Goal: Information Seeking & Learning: Learn about a topic

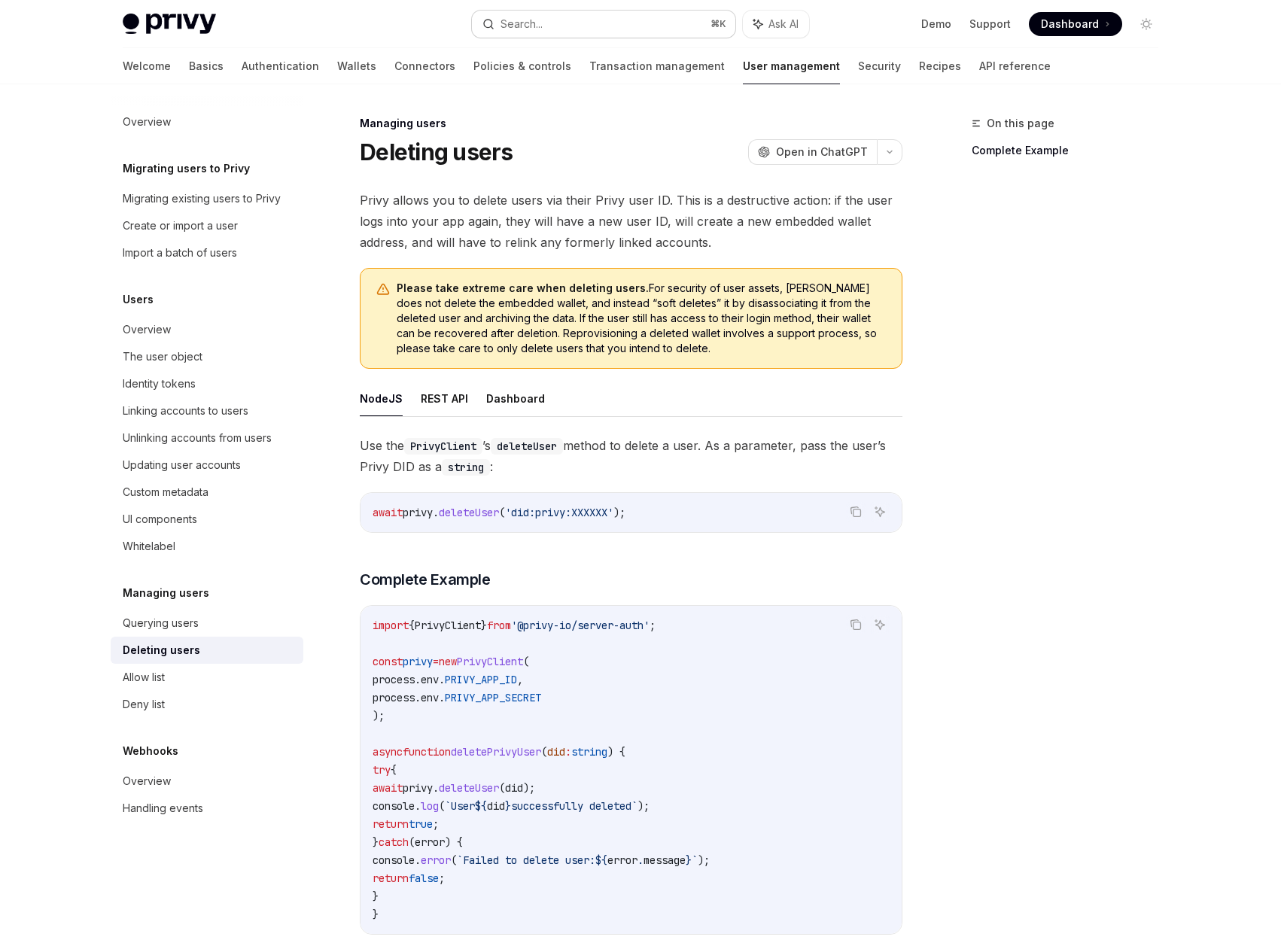
click at [553, 21] on button "Search... ⌘ K" at bounding box center [603, 23] width 264 height 27
type input "**********"
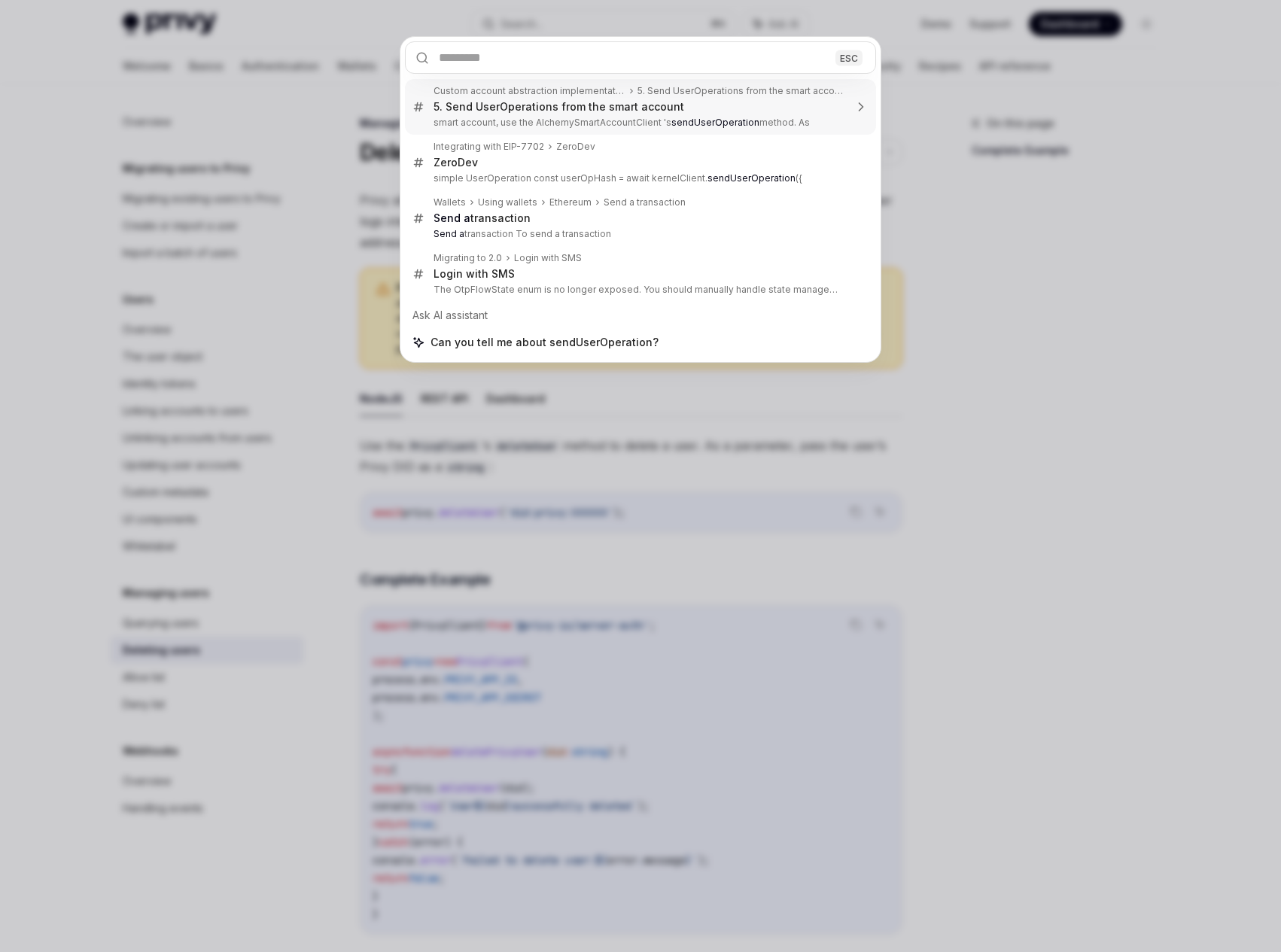
type textarea "*"
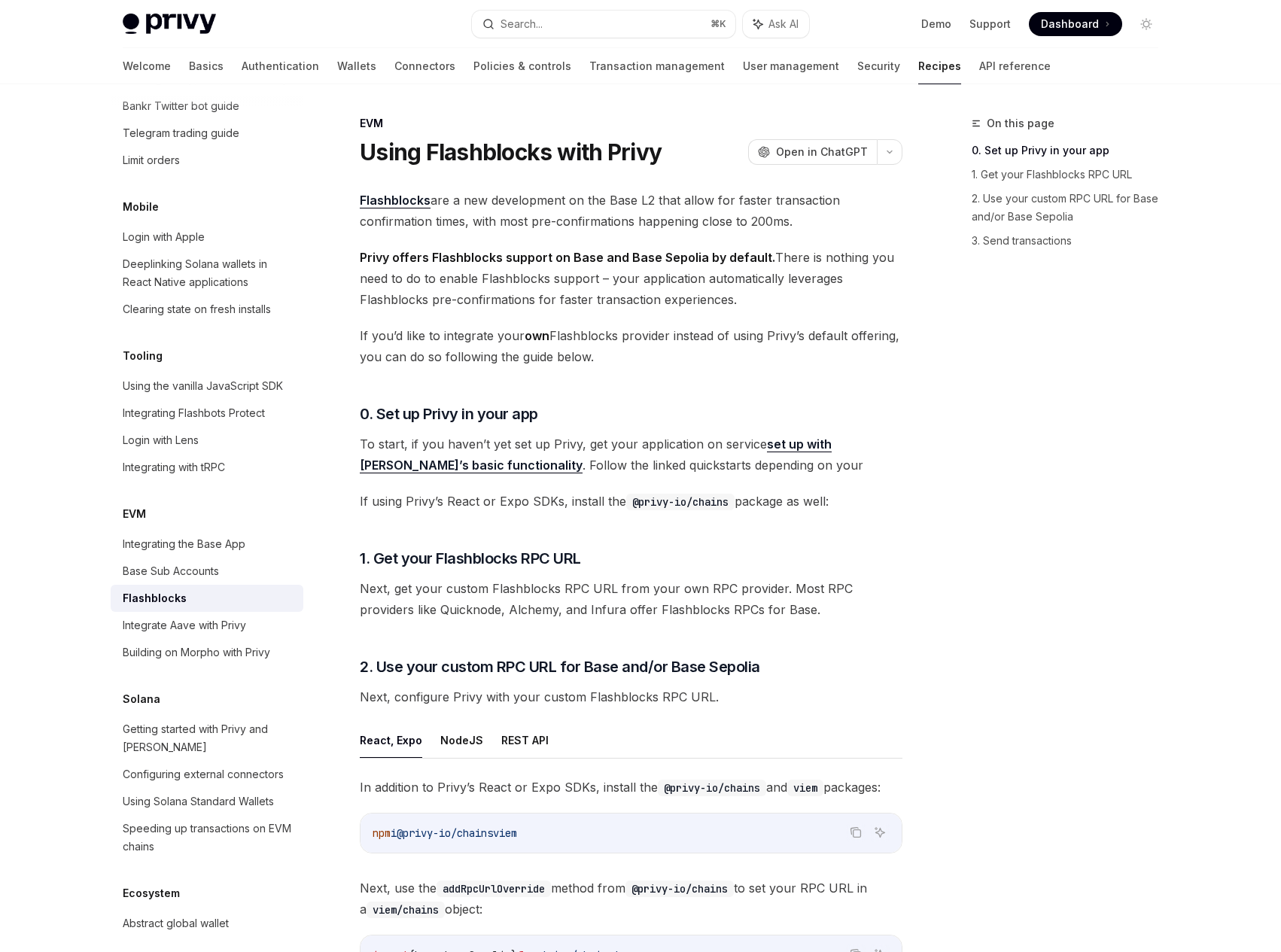
scroll to position [1670, 0]
click at [714, 344] on span "If you’d like to integrate your own Flashblocks provider instead of using Privy…" at bounding box center [631, 346] width 543 height 42
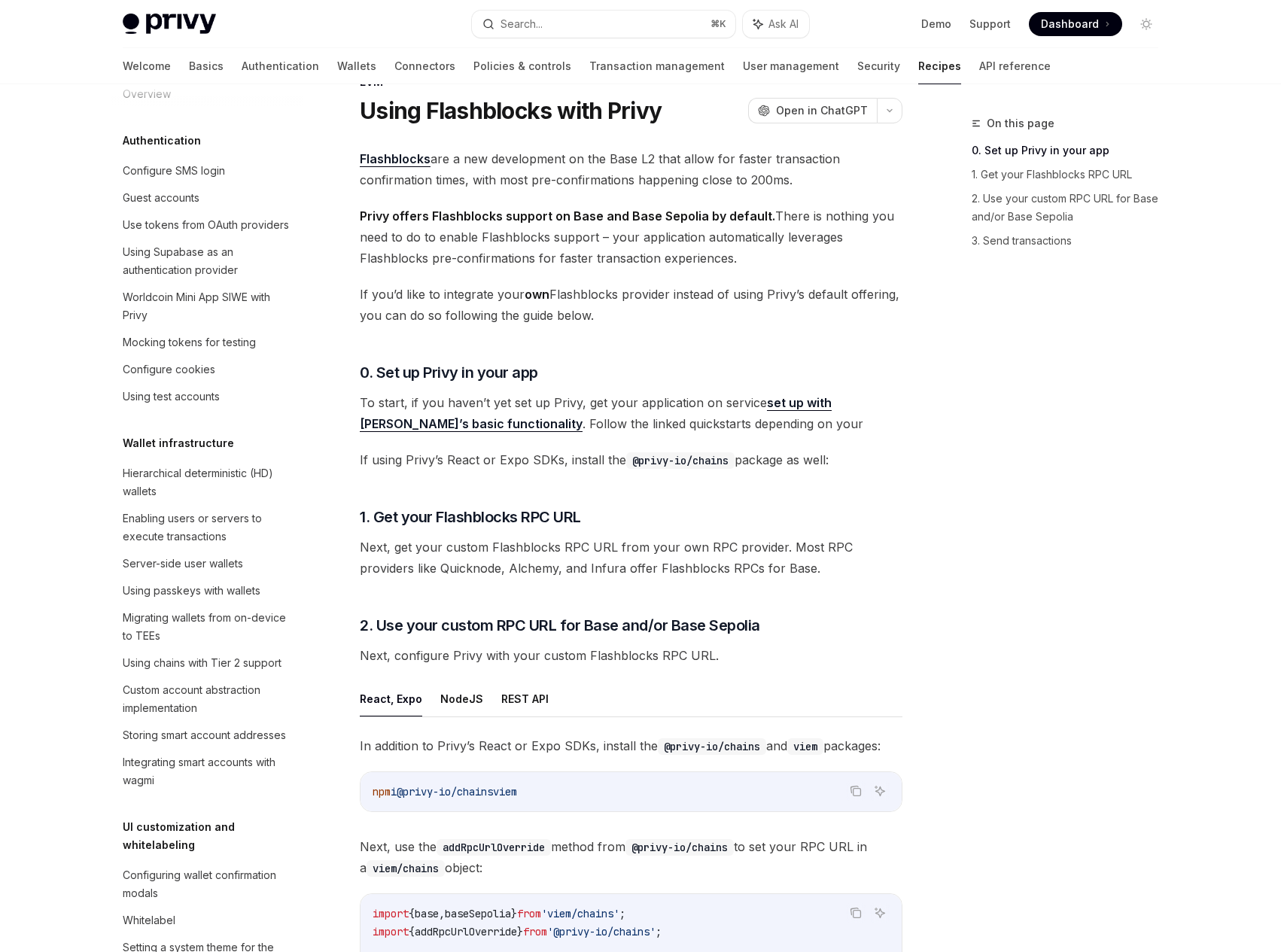
scroll to position [139, 0]
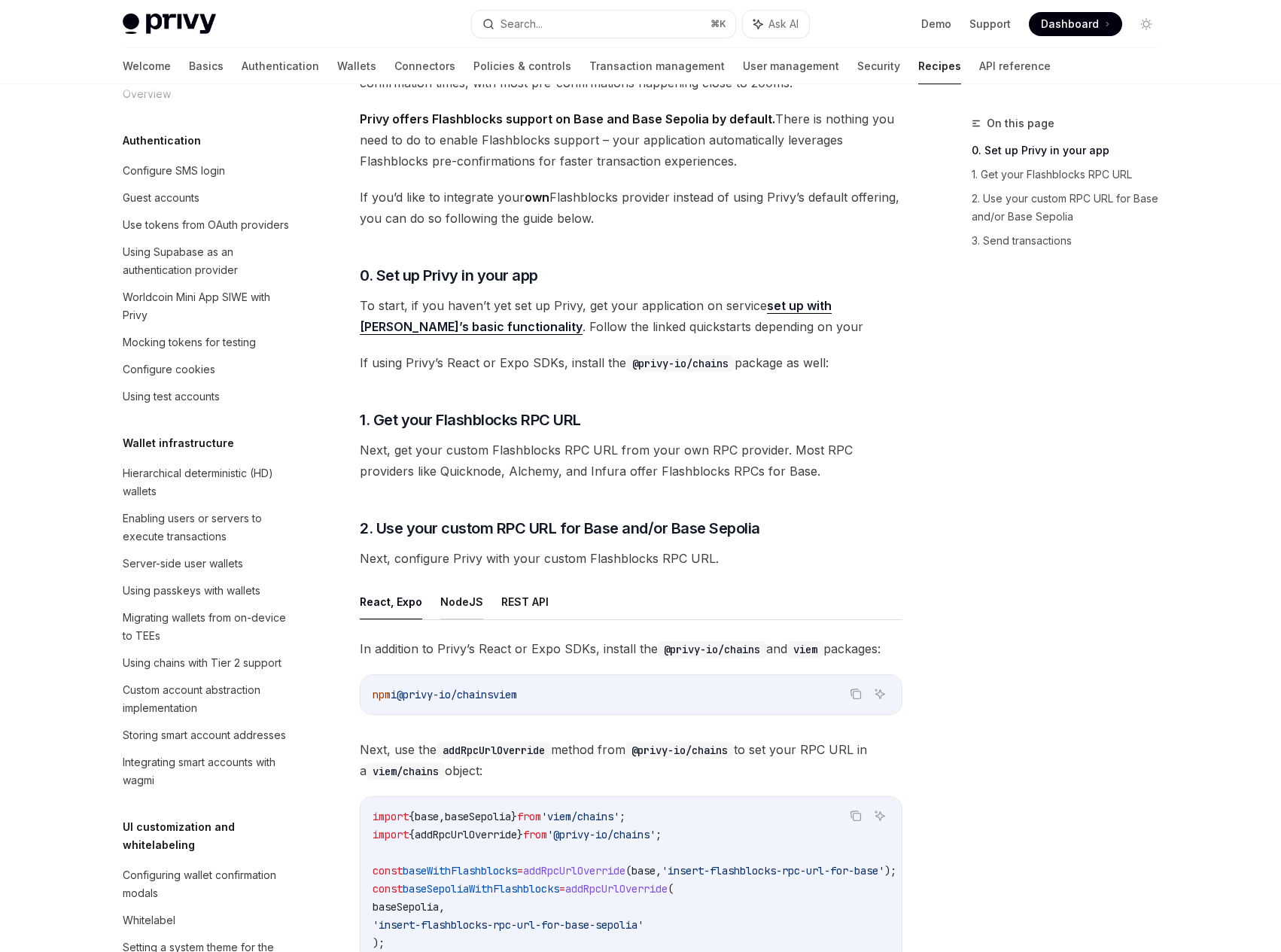
click at [456, 597] on button "NodeJS" at bounding box center [461, 602] width 43 height 36
type textarea "*"
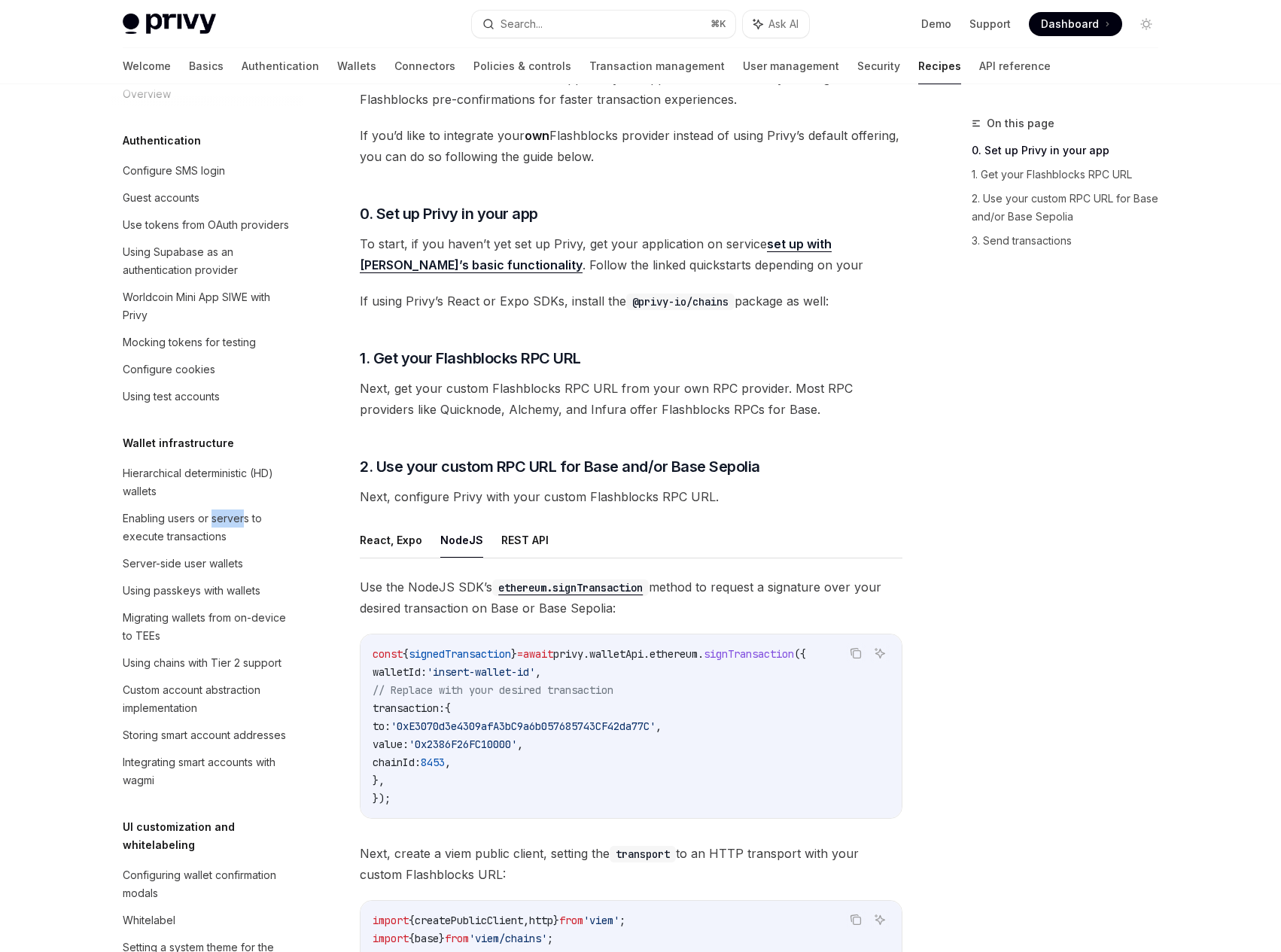
scroll to position [273, 0]
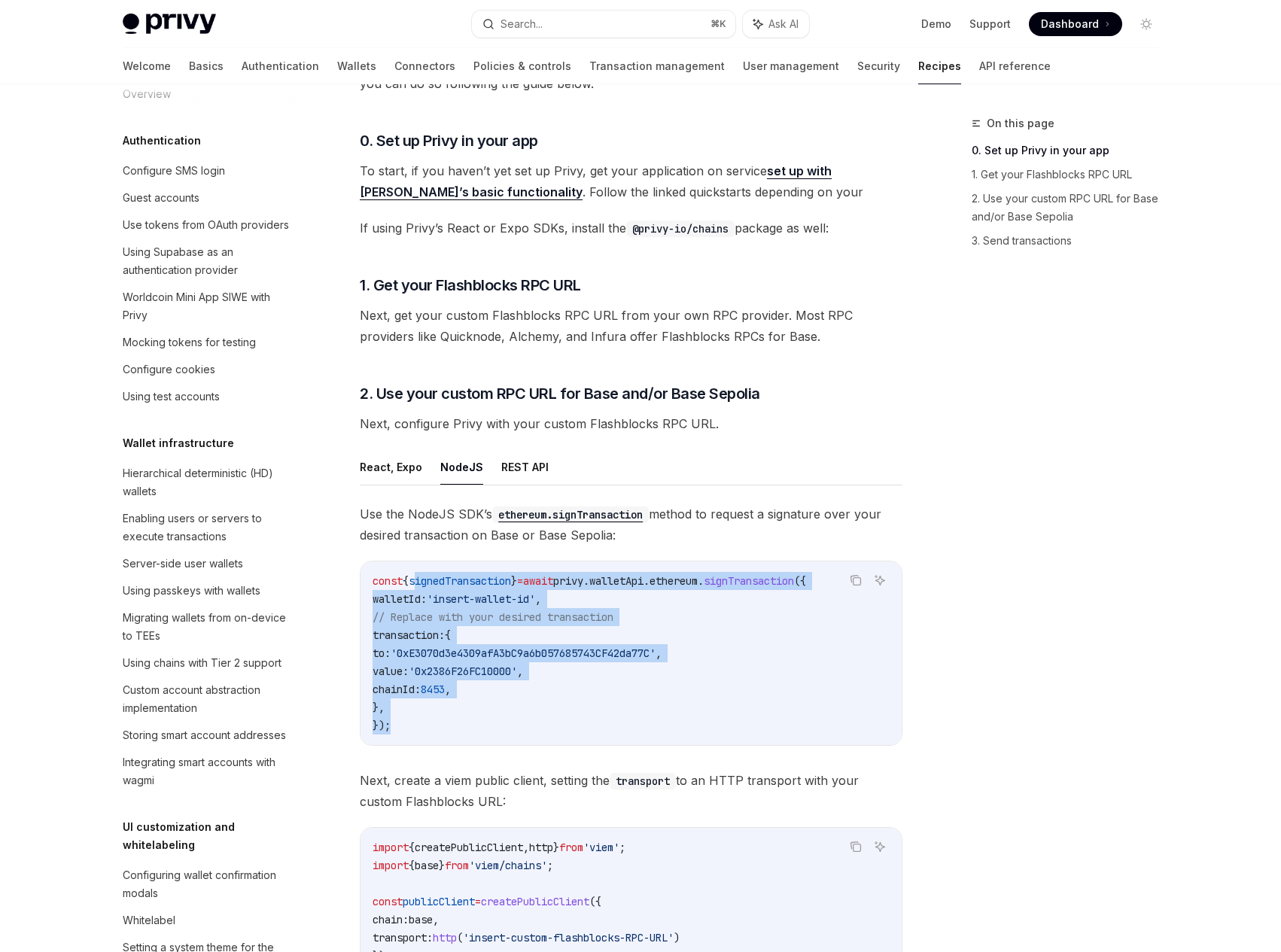
drag, startPoint x: 611, startPoint y: 734, endPoint x: 421, endPoint y: 576, distance: 247.1
click at [421, 576] on div "const { signedTransaction } = await privy . walletApi . ethereum . signTransact…" at bounding box center [630, 654] width 541 height 184
click at [421, 576] on span "signedTransaction" at bounding box center [460, 581] width 102 height 13
drag, startPoint x: 421, startPoint y: 576, endPoint x: 474, endPoint y: 699, distance: 133.9
click at [474, 699] on code "const { signedTransaction } = await privy . walletApi . ethereum . signTransact…" at bounding box center [630, 653] width 517 height 162
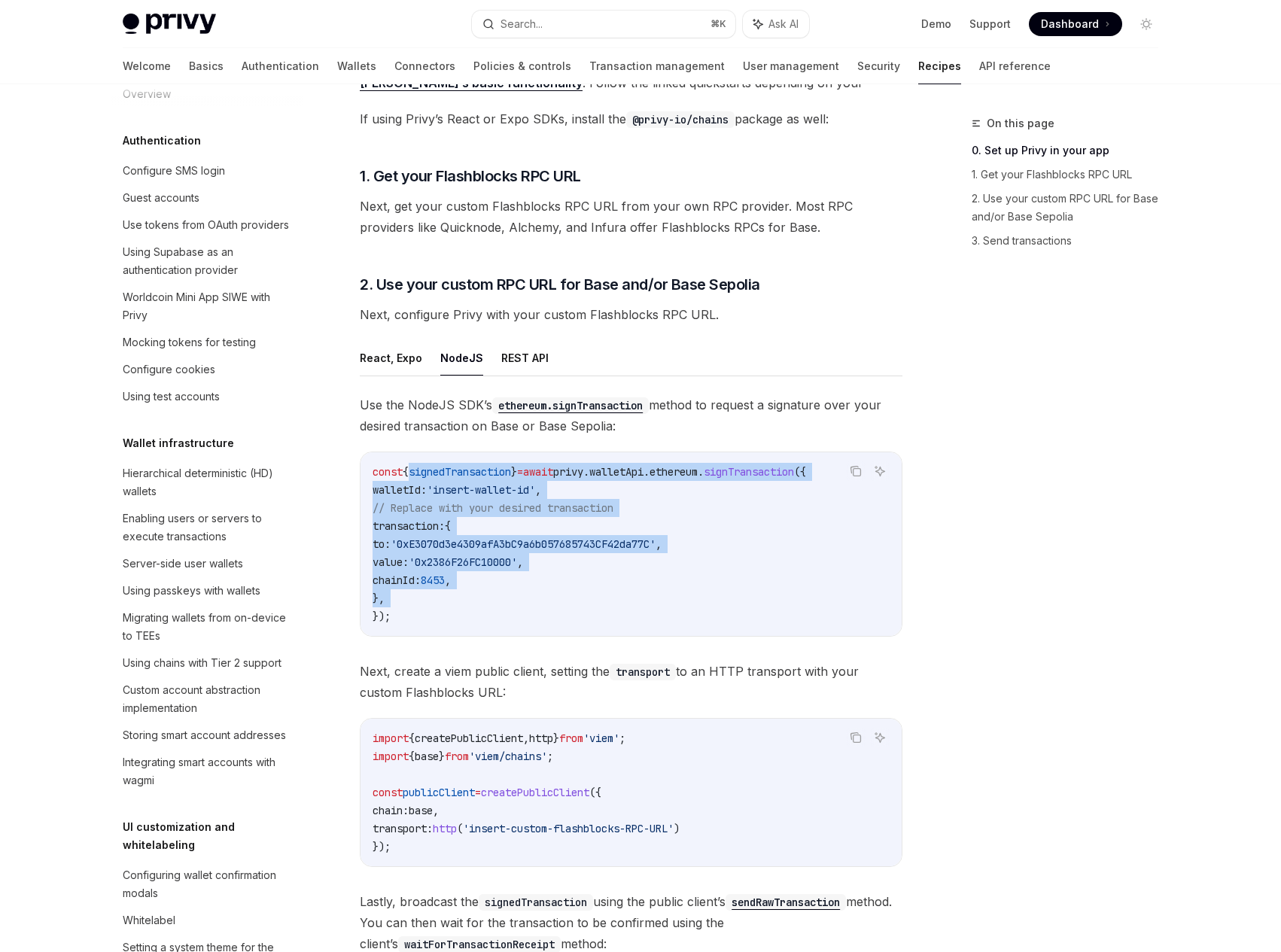
scroll to position [385, 0]
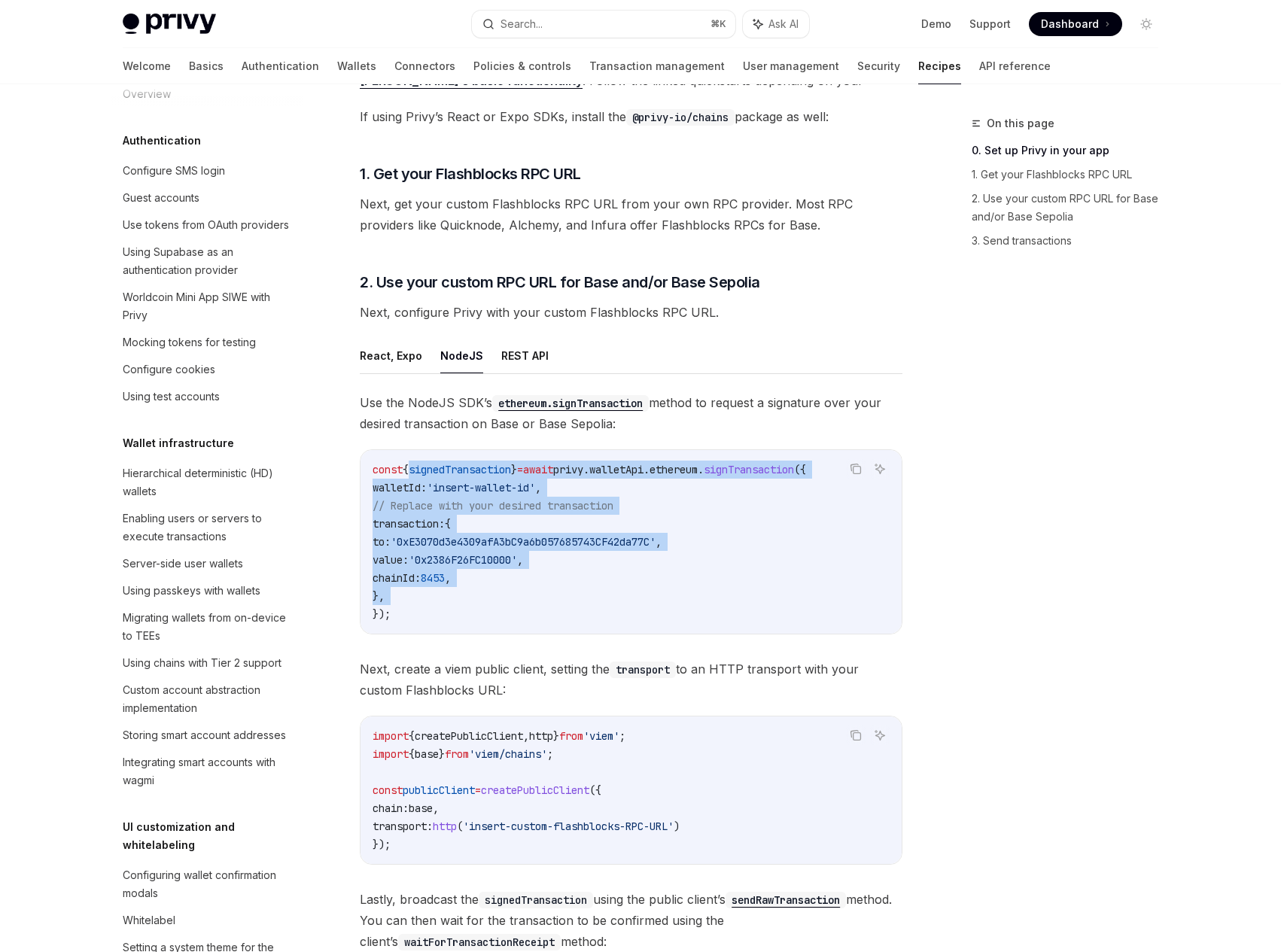
drag, startPoint x: 519, startPoint y: 688, endPoint x: 462, endPoint y: 669, distance: 60.1
click at [462, 669] on span "Next, create a viem public client, setting the transport to an HTTP transport w…" at bounding box center [631, 679] width 543 height 42
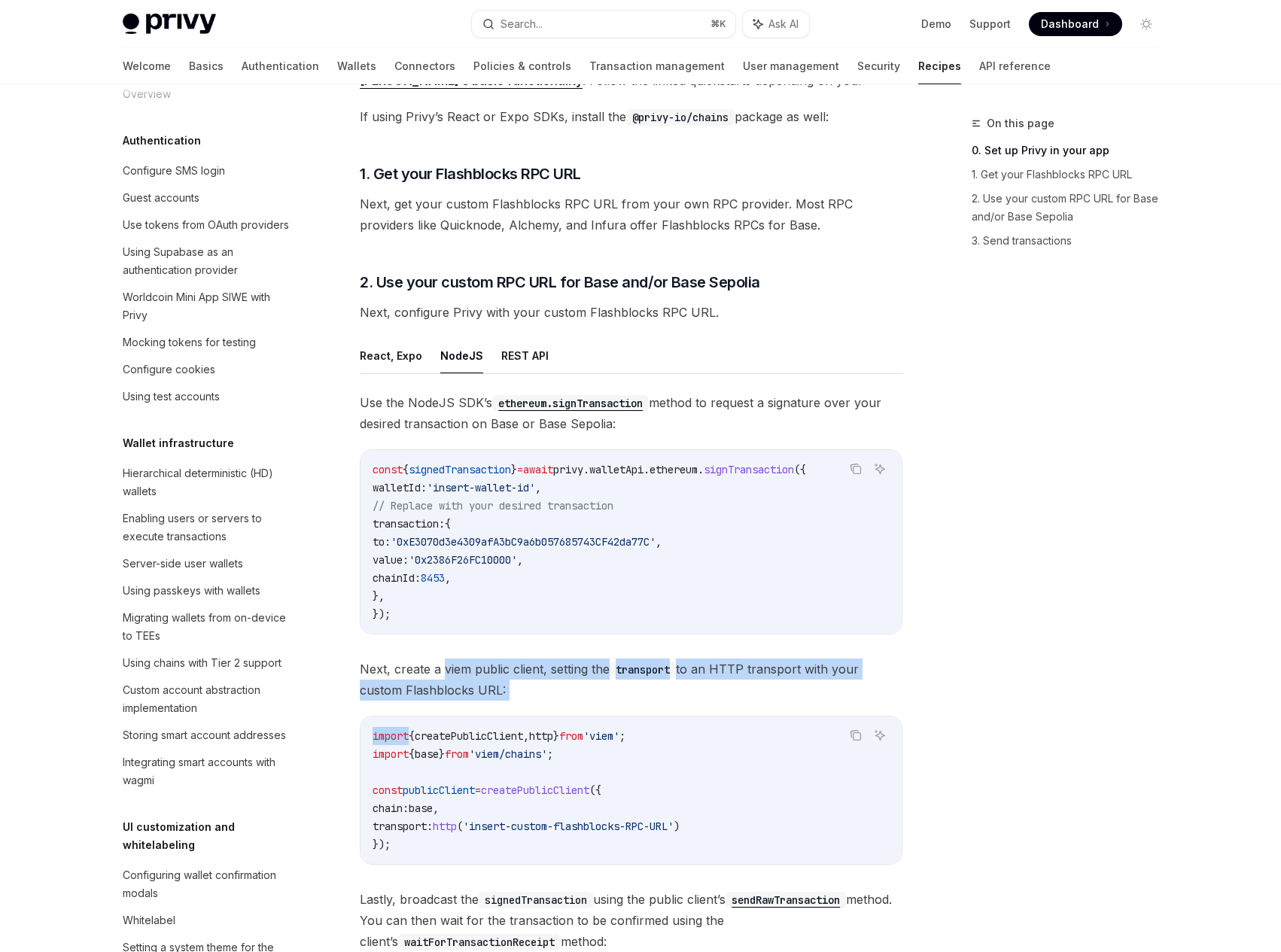
drag, startPoint x: 462, startPoint y: 669, endPoint x: 508, endPoint y: 706, distance: 59.0
click at [508, 706] on div "Use the NodeJS SDK’s ethereum.signTransaction method to request a signature ove…" at bounding box center [631, 720] width 543 height 657
drag, startPoint x: 515, startPoint y: 703, endPoint x: 441, endPoint y: 679, distance: 77.8
click at [441, 679] on div "Use the NodeJS SDK’s ethereum.signTransaction method to request a signature ove…" at bounding box center [631, 720] width 543 height 657
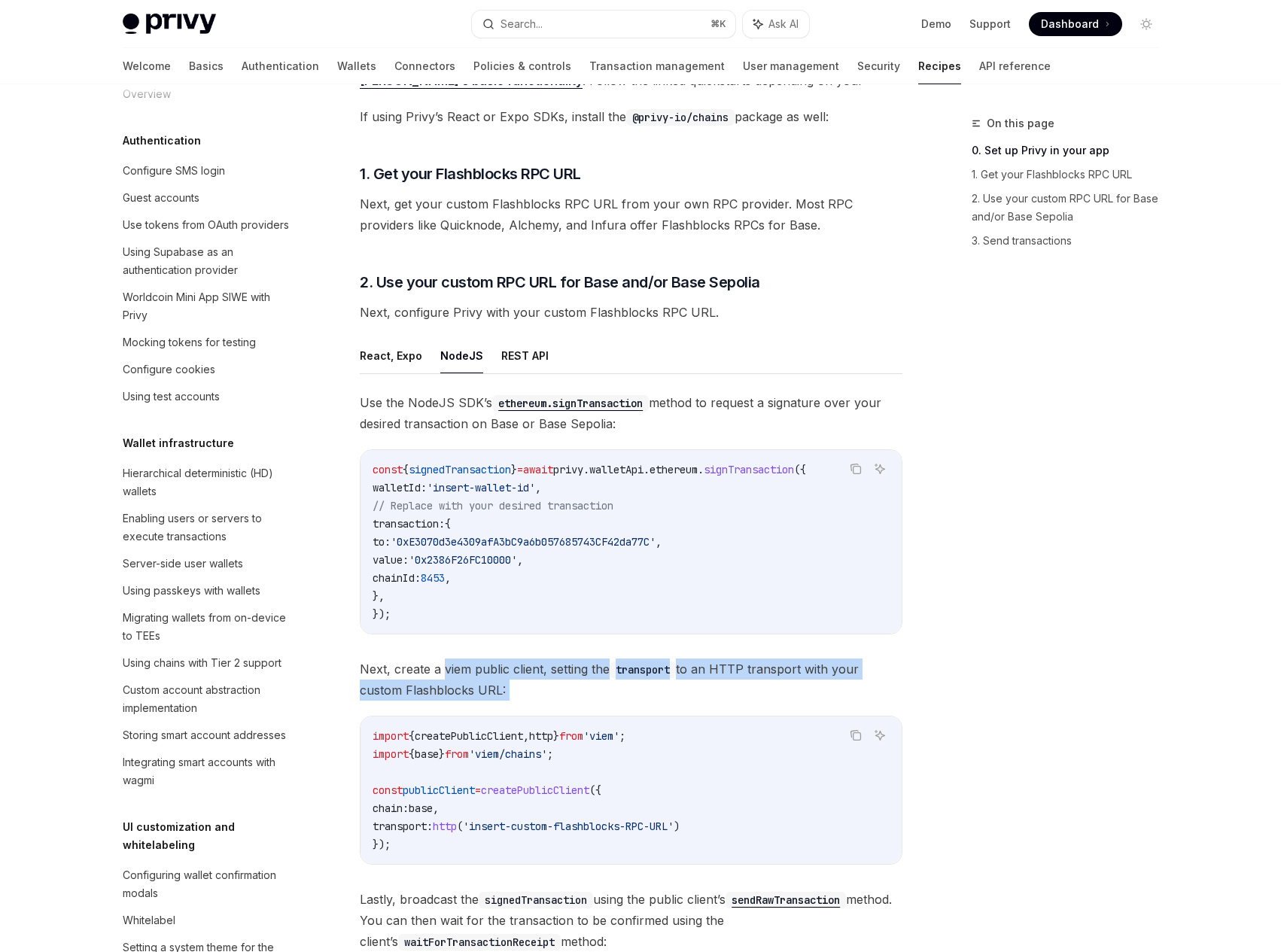
click at [441, 679] on span "Next, create a viem public client, setting the transport to an HTTP transport w…" at bounding box center [631, 679] width 543 height 42
drag, startPoint x: 441, startPoint y: 679, endPoint x: 550, endPoint y: 684, distance: 109.1
click at [550, 683] on span "Next, create a viem public client, setting the transport to an HTTP transport w…" at bounding box center [631, 679] width 543 height 42
click at [550, 684] on span "Next, create a viem public client, setting the transport to an HTTP transport w…" at bounding box center [631, 679] width 543 height 42
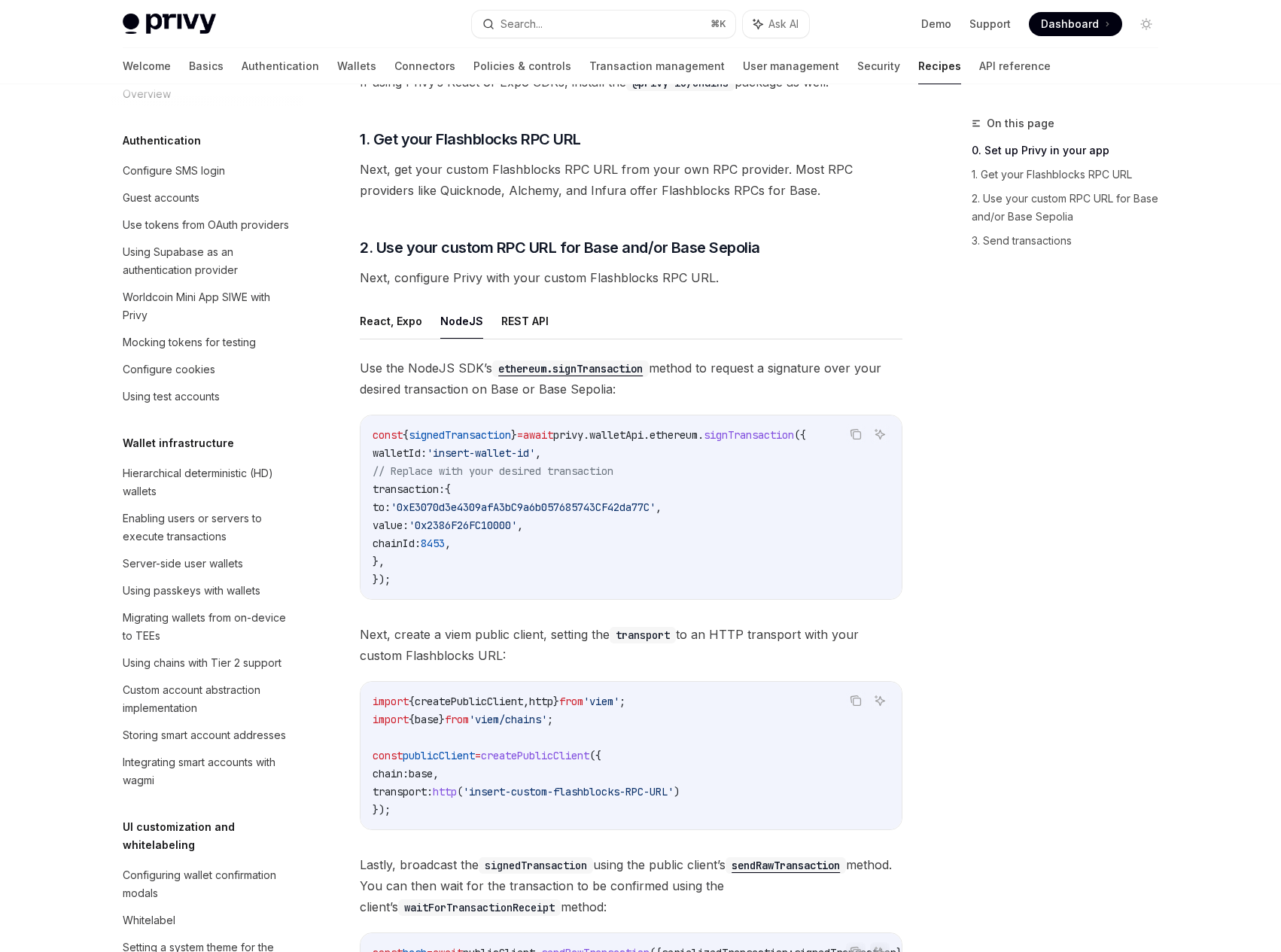
scroll to position [421, 0]
click at [541, 751] on span "createPublicClient" at bounding box center [535, 754] width 109 height 13
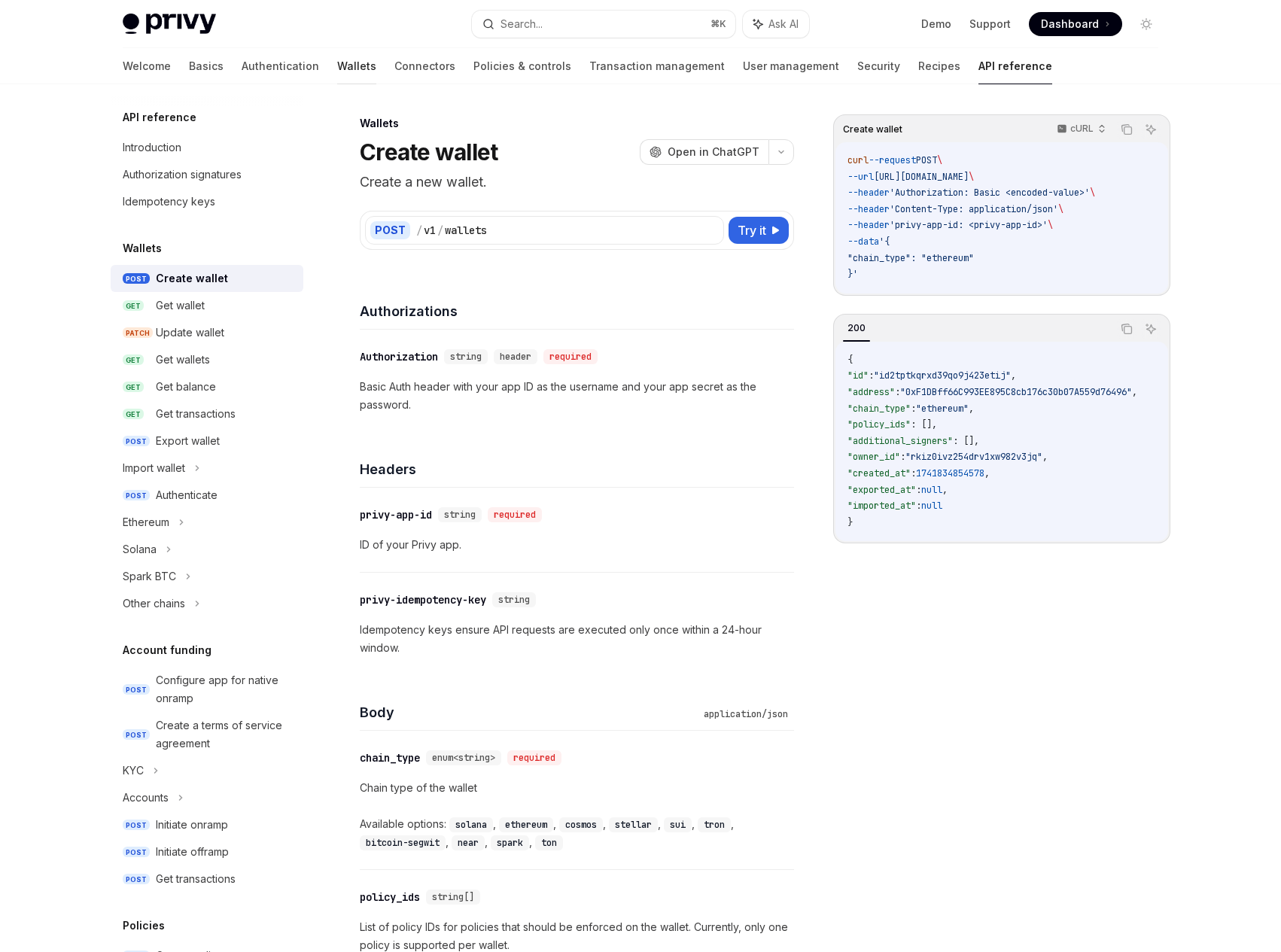
click at [337, 72] on link "Wallets" at bounding box center [356, 66] width 39 height 37
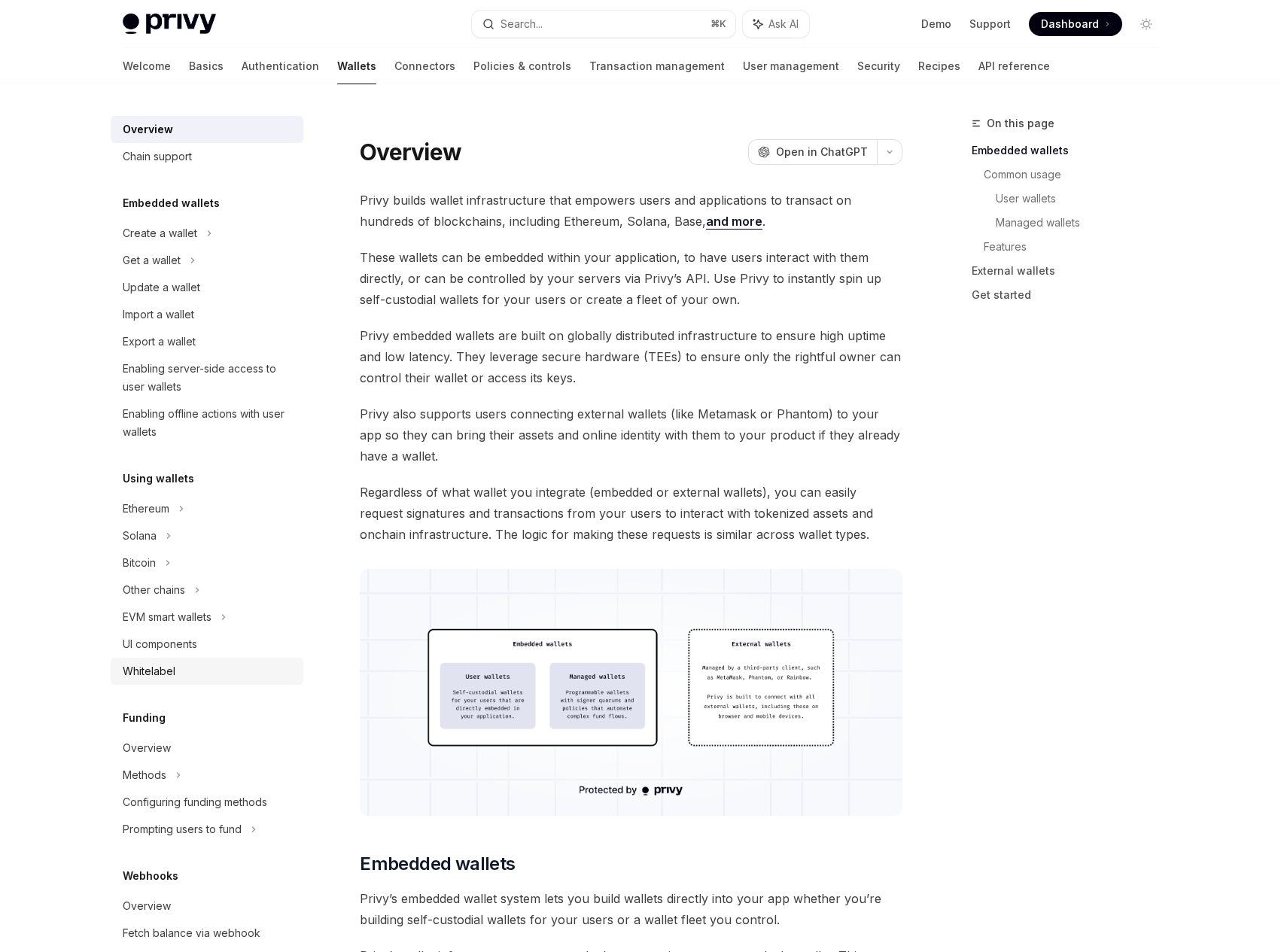
click at [170, 674] on div "Whitelabel" at bounding box center [149, 671] width 53 height 18
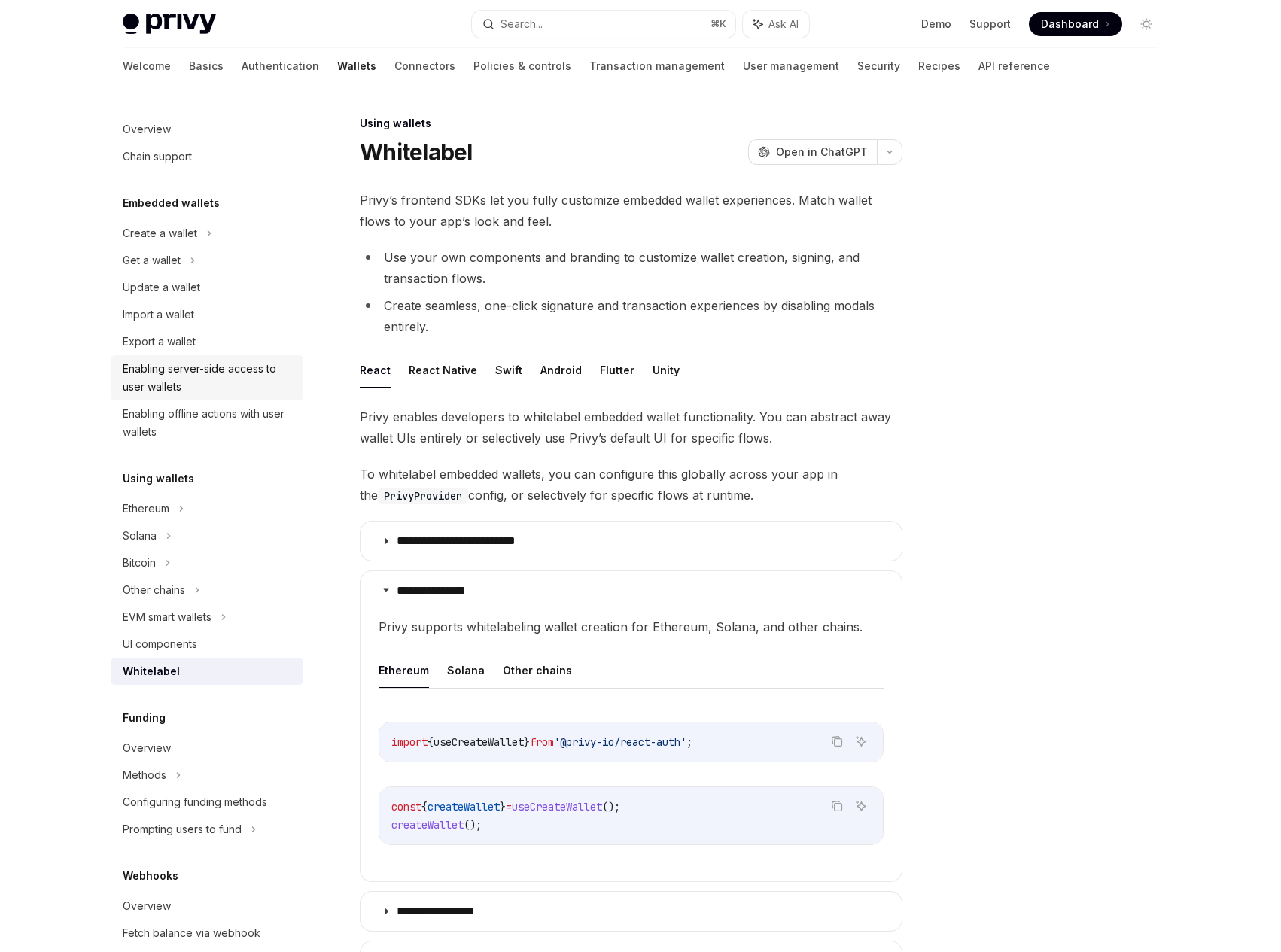
click at [192, 364] on div "Enabling server-side access to user wallets" at bounding box center [208, 378] width 172 height 37
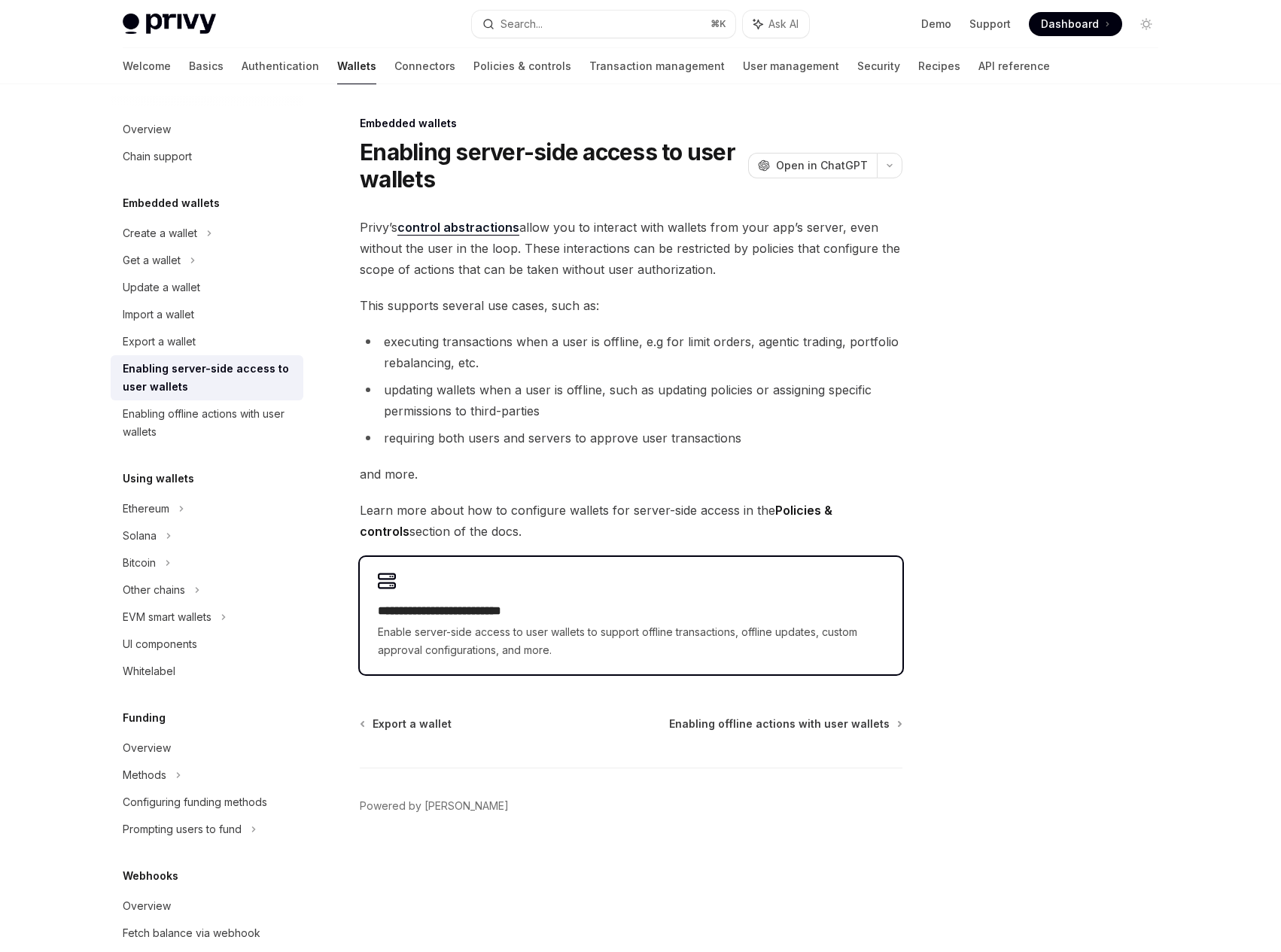
click at [462, 595] on div "**********" at bounding box center [631, 615] width 543 height 117
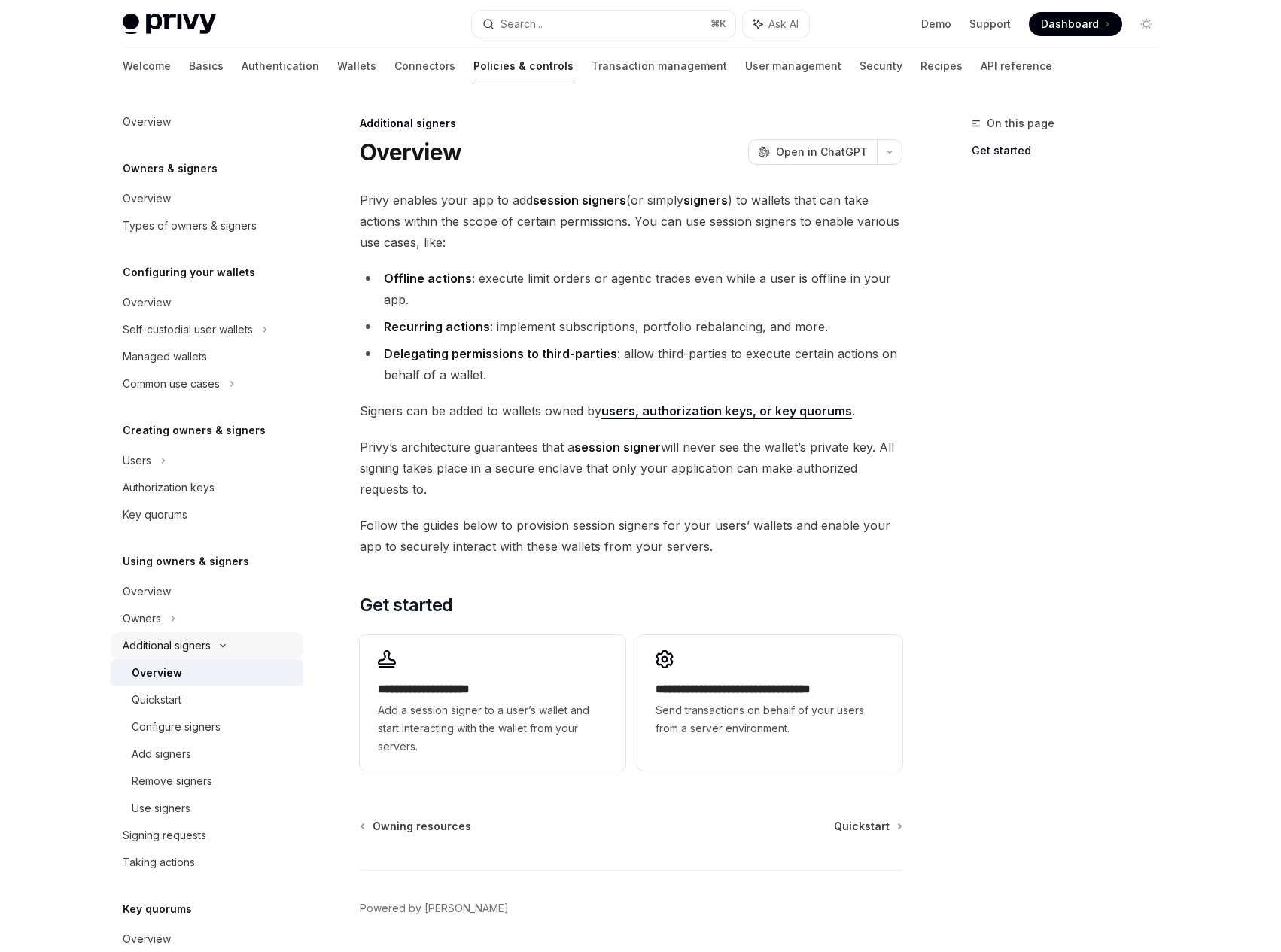
click at [170, 655] on div "Additional signers" at bounding box center [206, 645] width 192 height 27
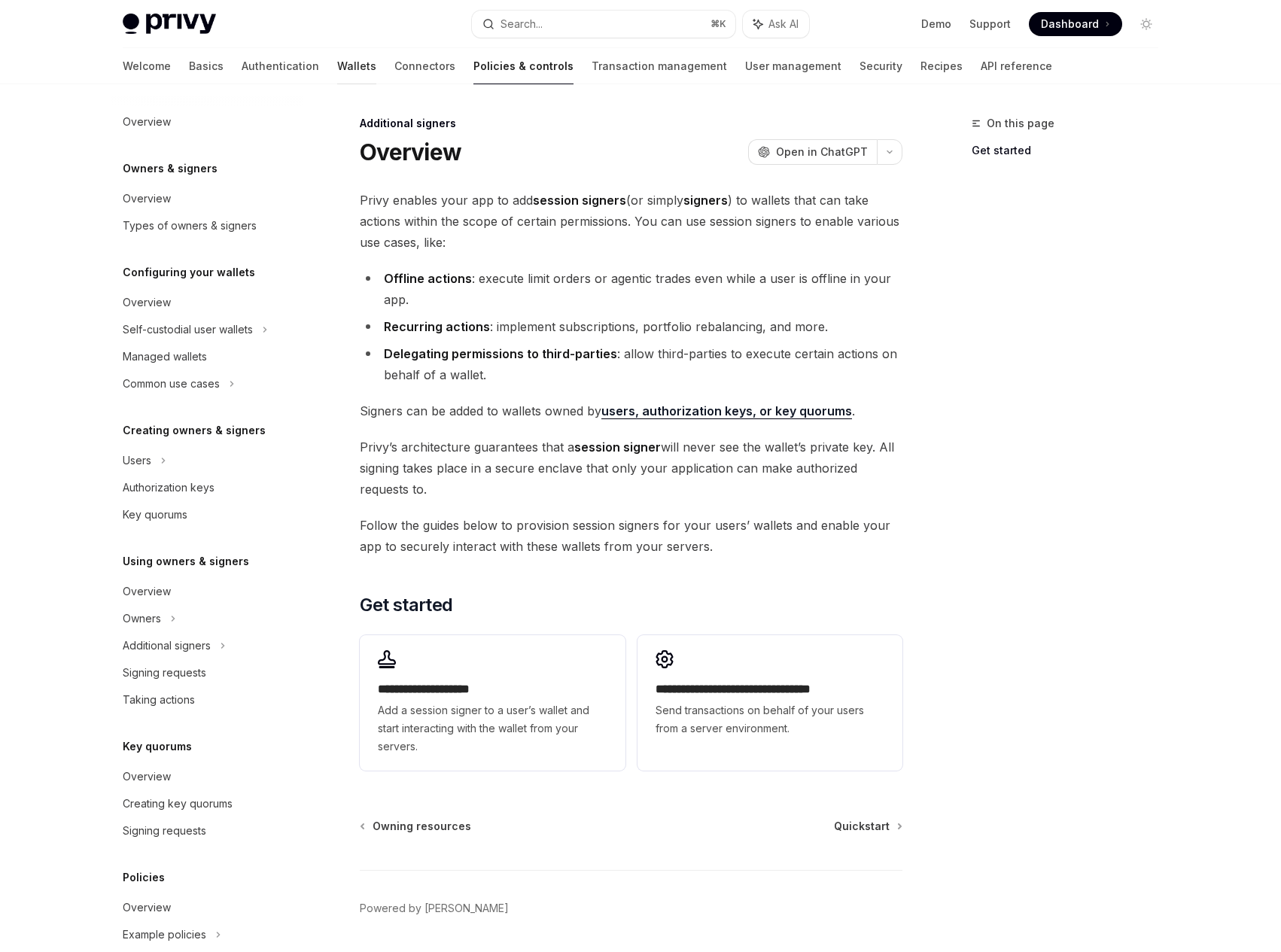
click at [337, 62] on link "Wallets" at bounding box center [356, 66] width 39 height 37
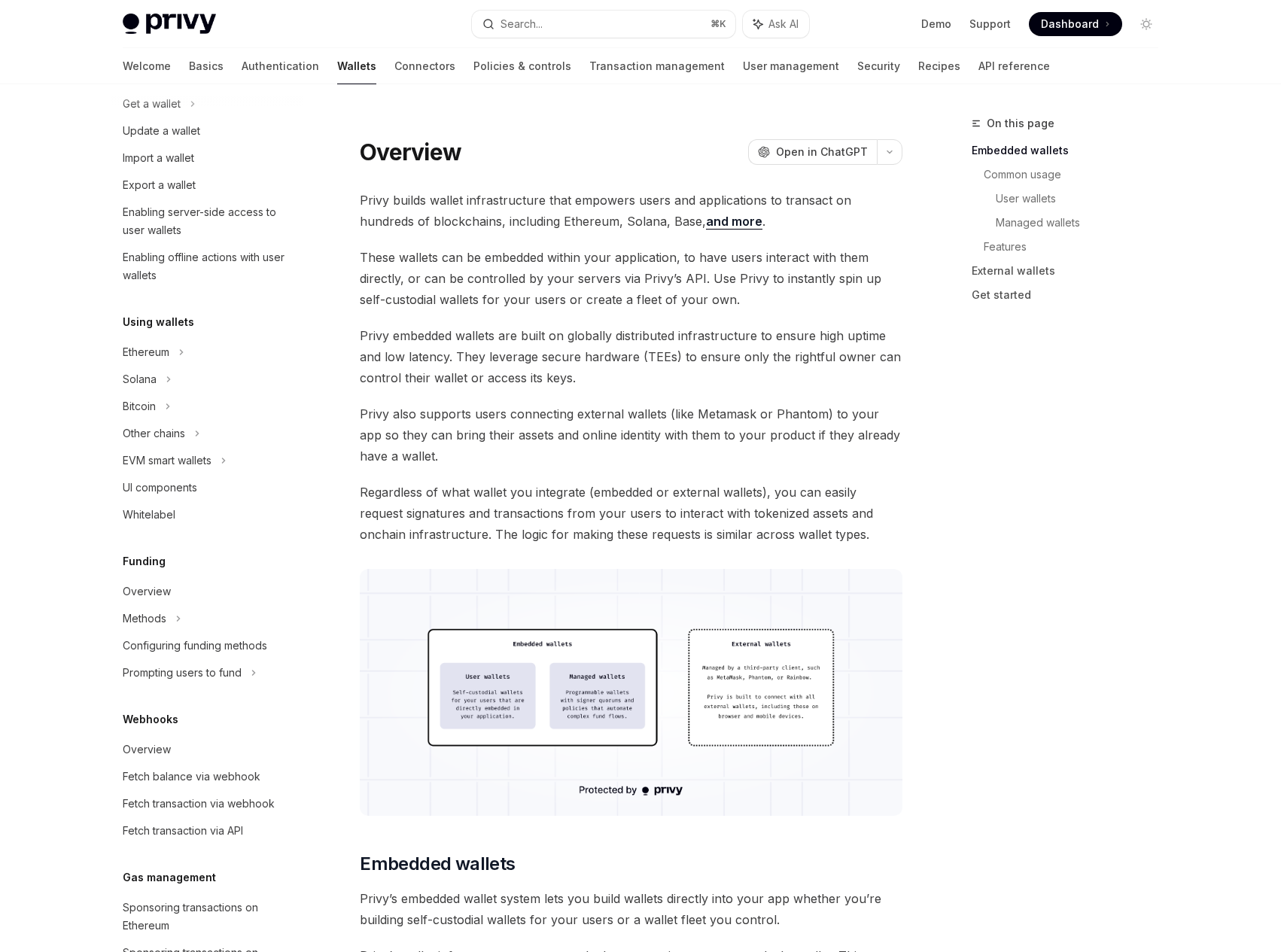
scroll to position [158, 0]
click at [238, 246] on link "Enabling offline actions with user wallets" at bounding box center [206, 265] width 192 height 45
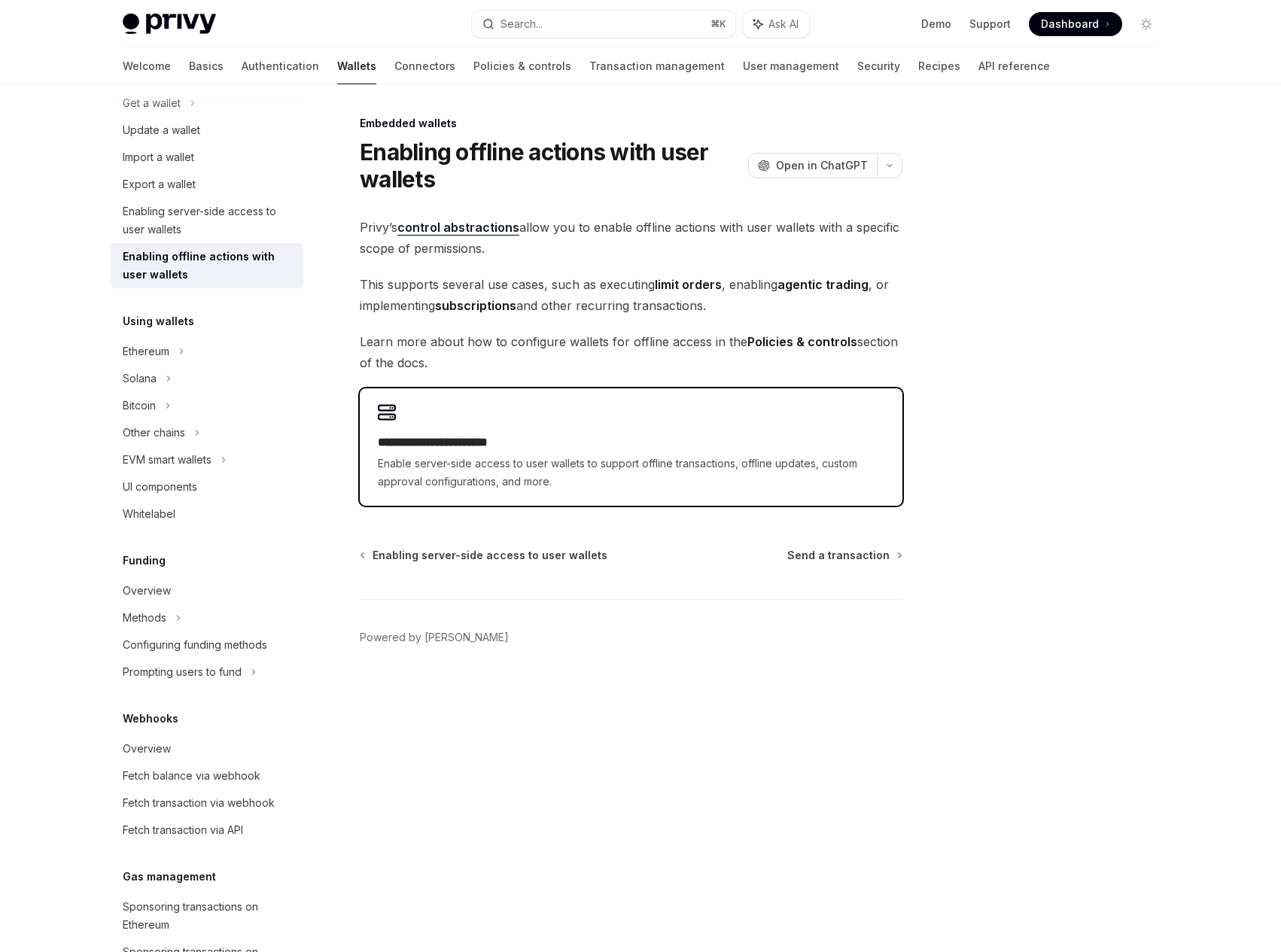
click at [494, 462] on span "Enable server-side access to user wallets to support offline transactions, offl…" at bounding box center [631, 473] width 506 height 37
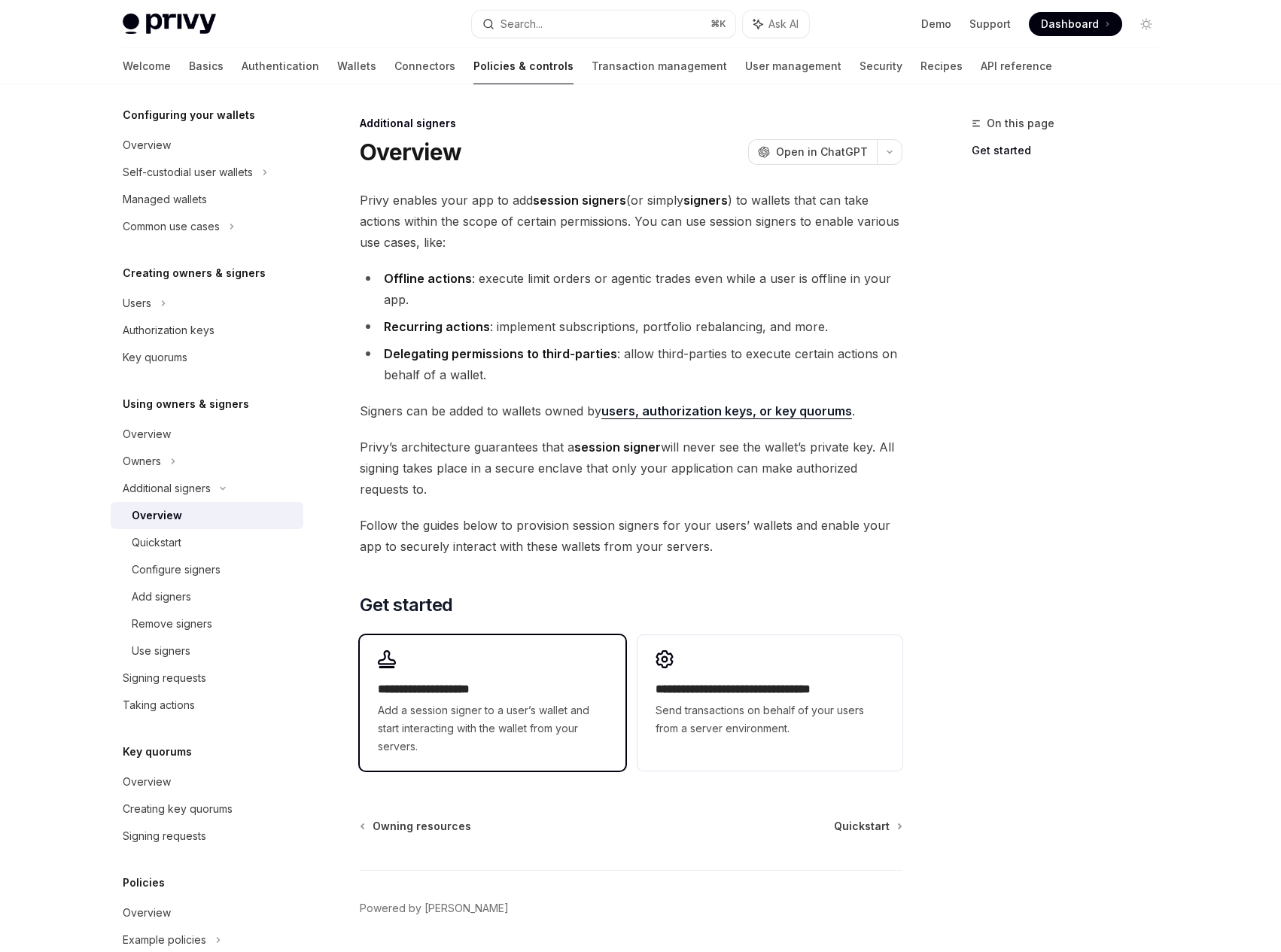
click at [553, 745] on span "Add a session signer to a user’s wallet and start interacting with the wallet f…" at bounding box center [492, 729] width 229 height 54
click at [523, 722] on span "Add a session signer to a user’s wallet and start interacting with the wallet f…" at bounding box center [492, 729] width 229 height 54
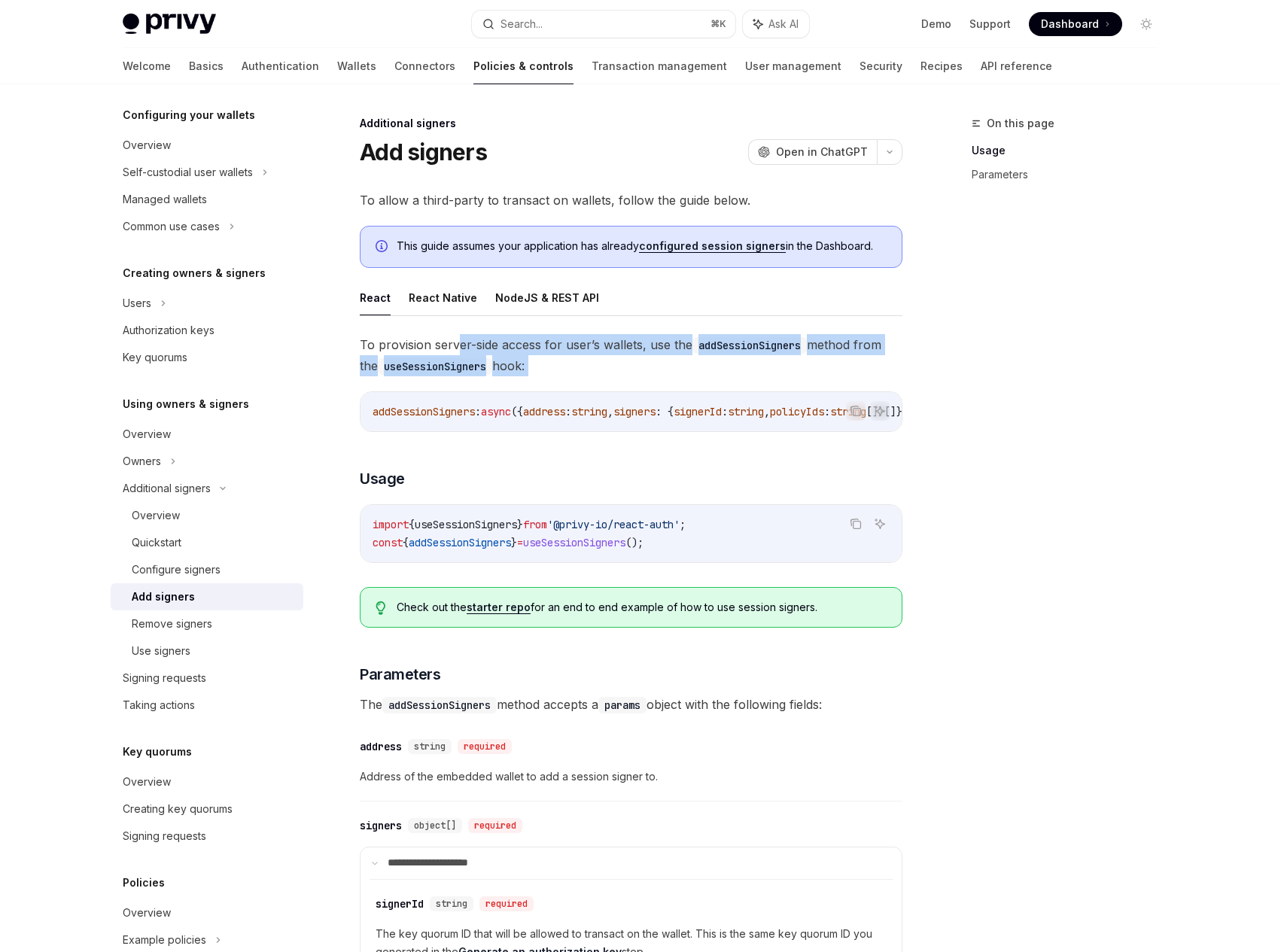
drag, startPoint x: 571, startPoint y: 386, endPoint x: 455, endPoint y: 341, distance: 124.4
click at [455, 341] on div "**********" at bounding box center [631, 729] width 543 height 790
click at [455, 341] on span "To provision server-side access for user’s wallets, use the addSessionSigners m…" at bounding box center [631, 355] width 543 height 42
drag, startPoint x: 455, startPoint y: 341, endPoint x: 548, endPoint y: 358, distance: 94.5
click at [548, 358] on span "To provision server-side access for user’s wallets, use the addSessionSigners m…" at bounding box center [631, 355] width 543 height 42
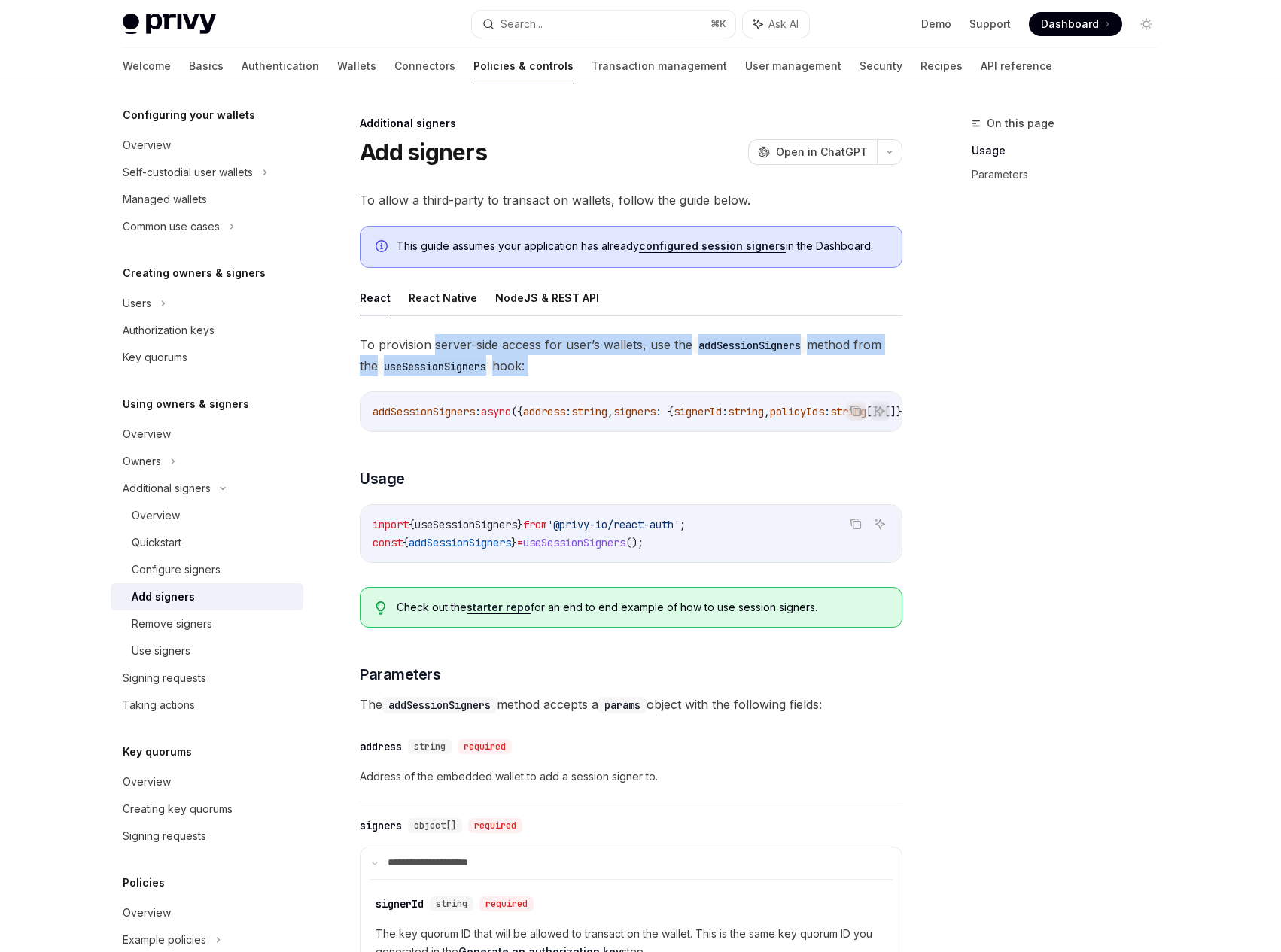
click at [548, 358] on span "To provision server-side access for user’s wallets, use the addSessionSigners m…" at bounding box center [631, 355] width 543 height 42
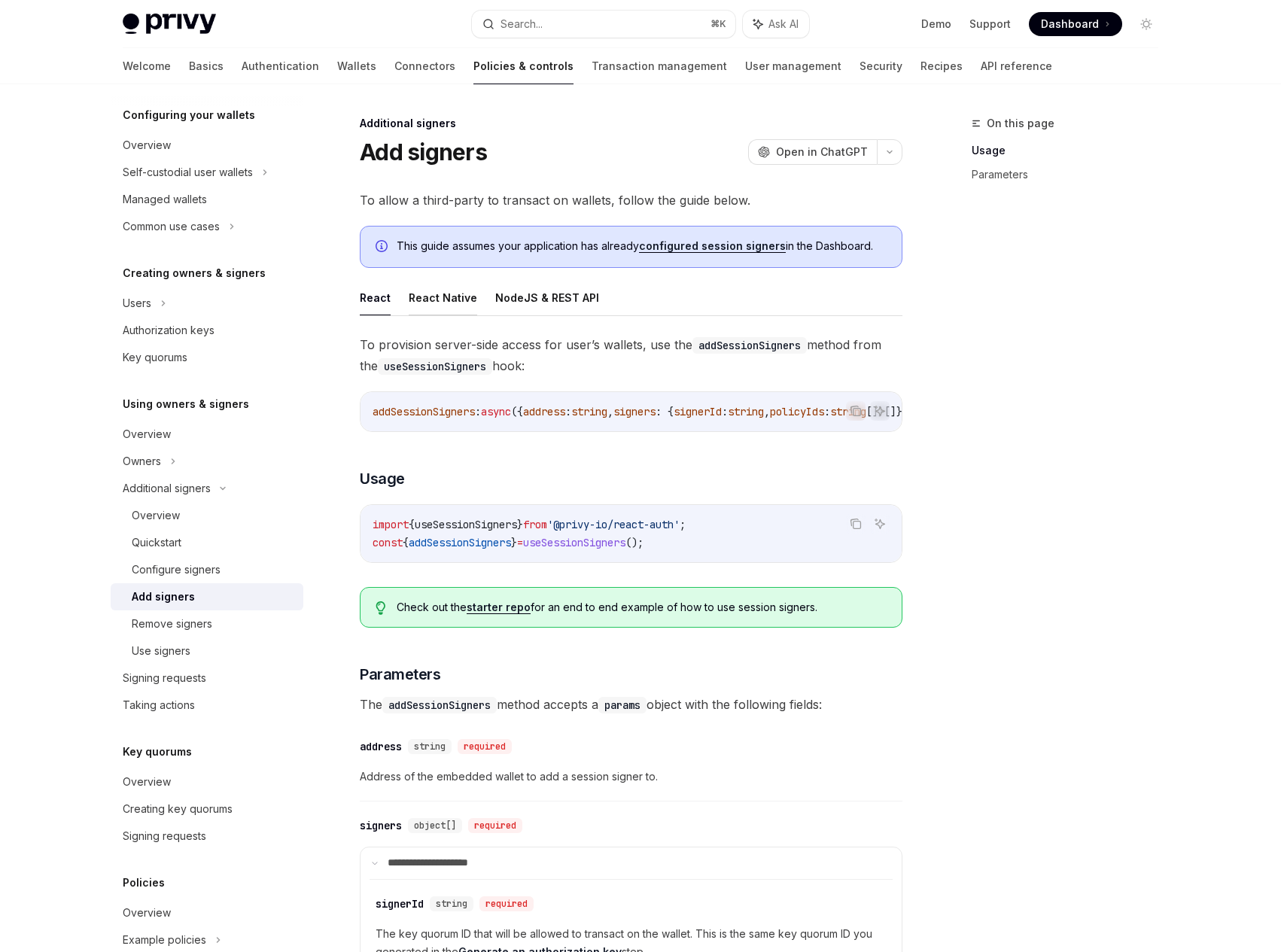
click at [434, 301] on button "React Native" at bounding box center [443, 297] width 68 height 36
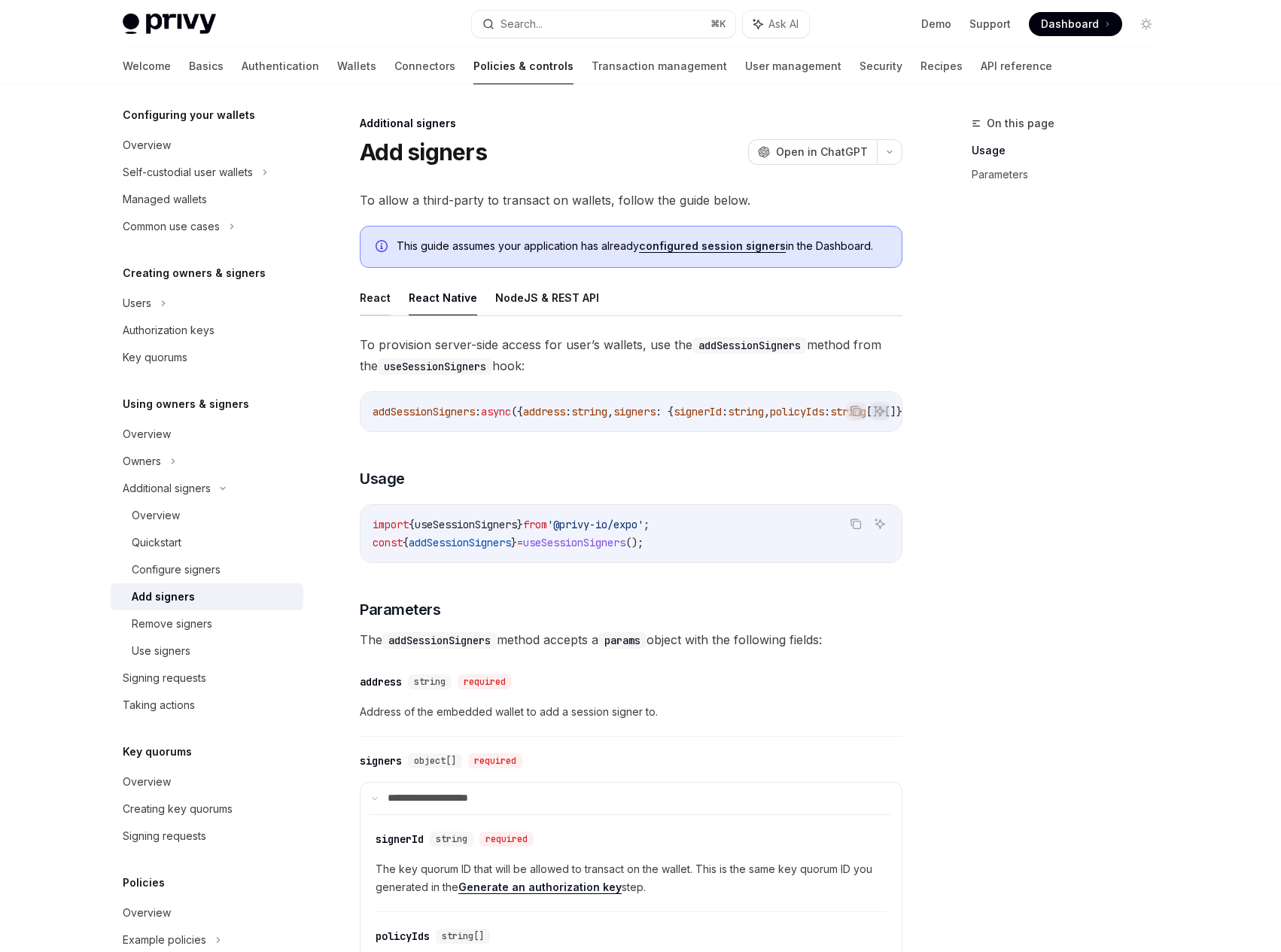
click at [377, 305] on button "React" at bounding box center [375, 297] width 31 height 36
type textarea "*"
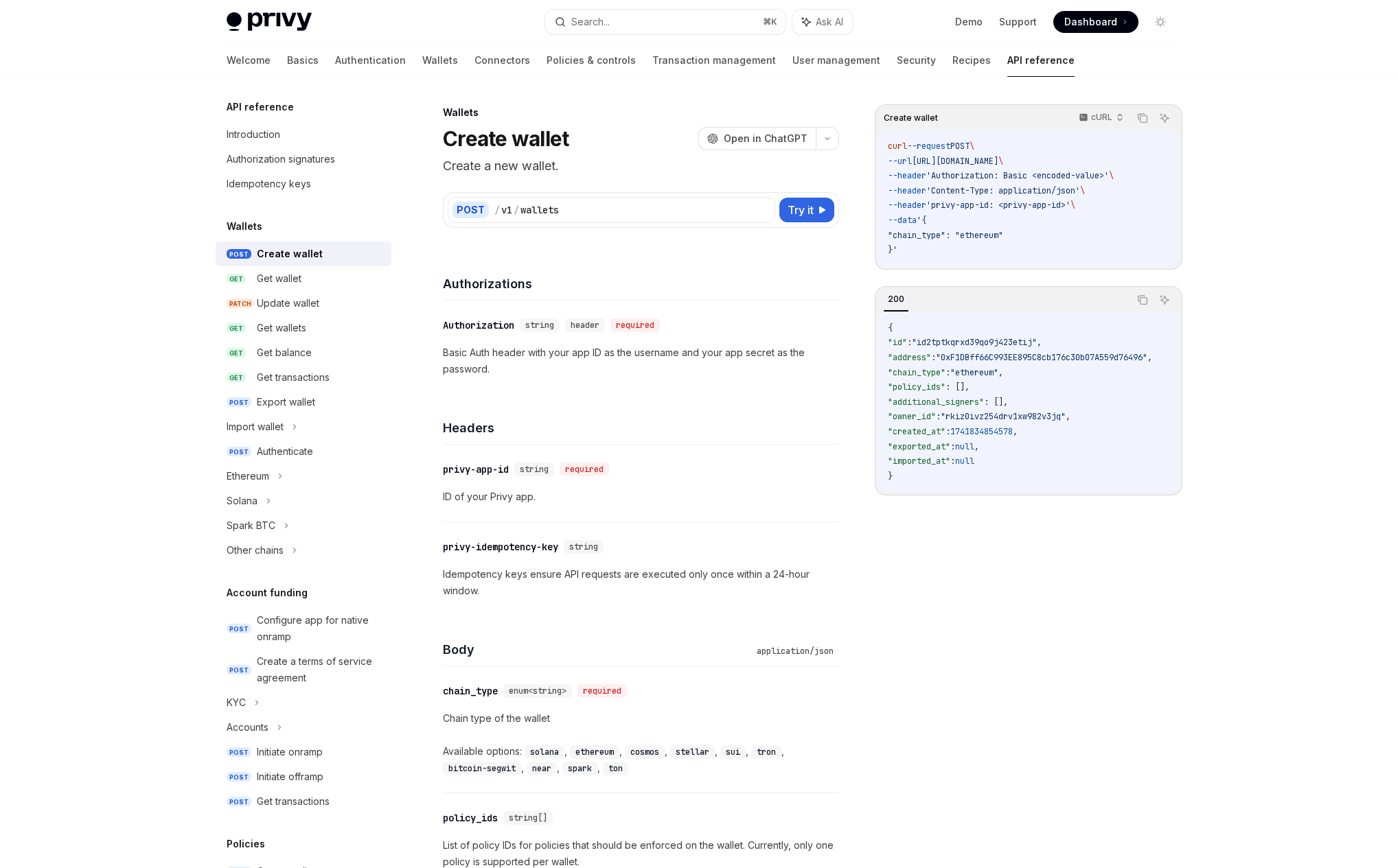
click at [720, 33] on button "Search... ⌘ K" at bounding box center [665, 21] width 240 height 25
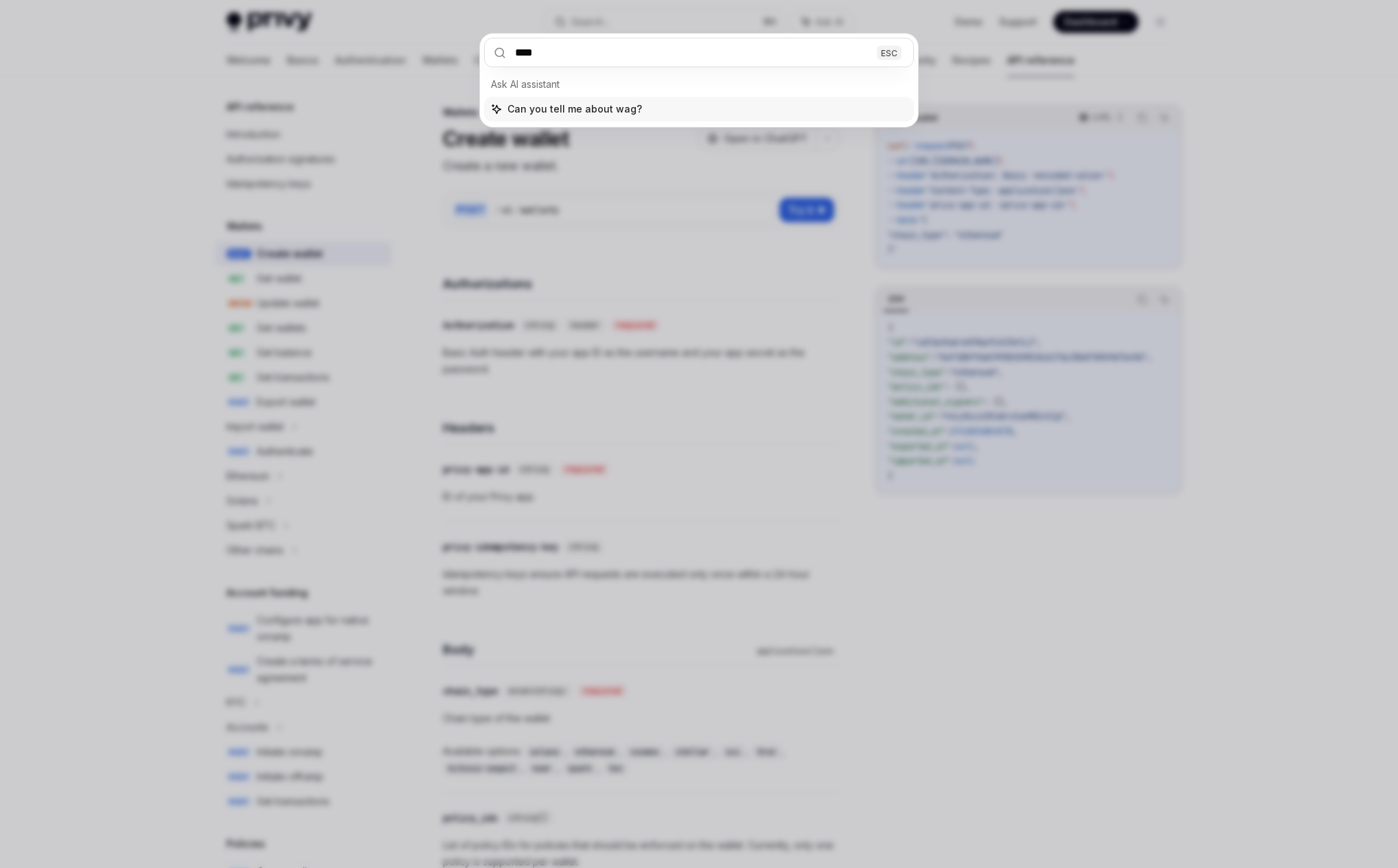
type input "*****"
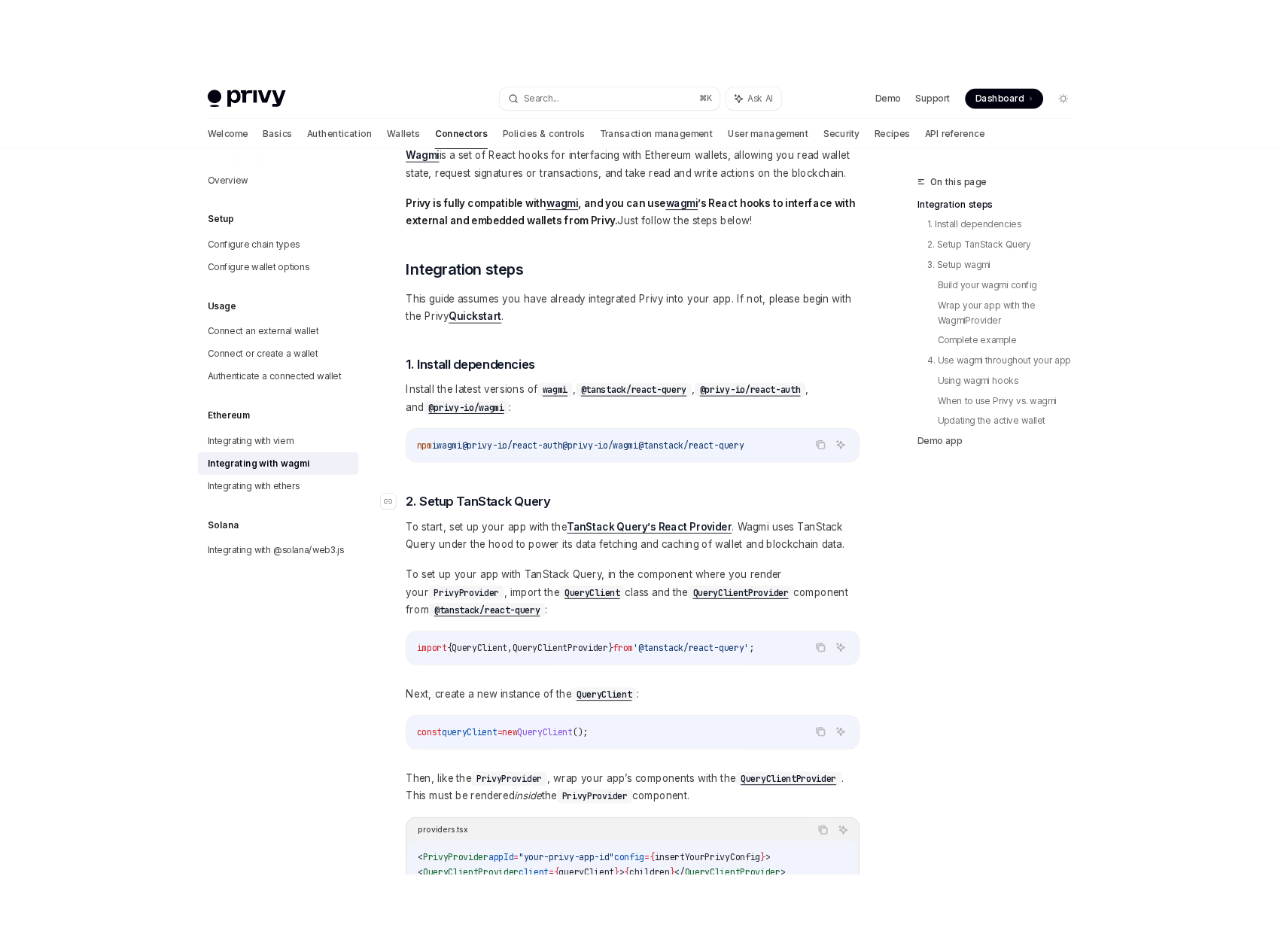
scroll to position [121, 0]
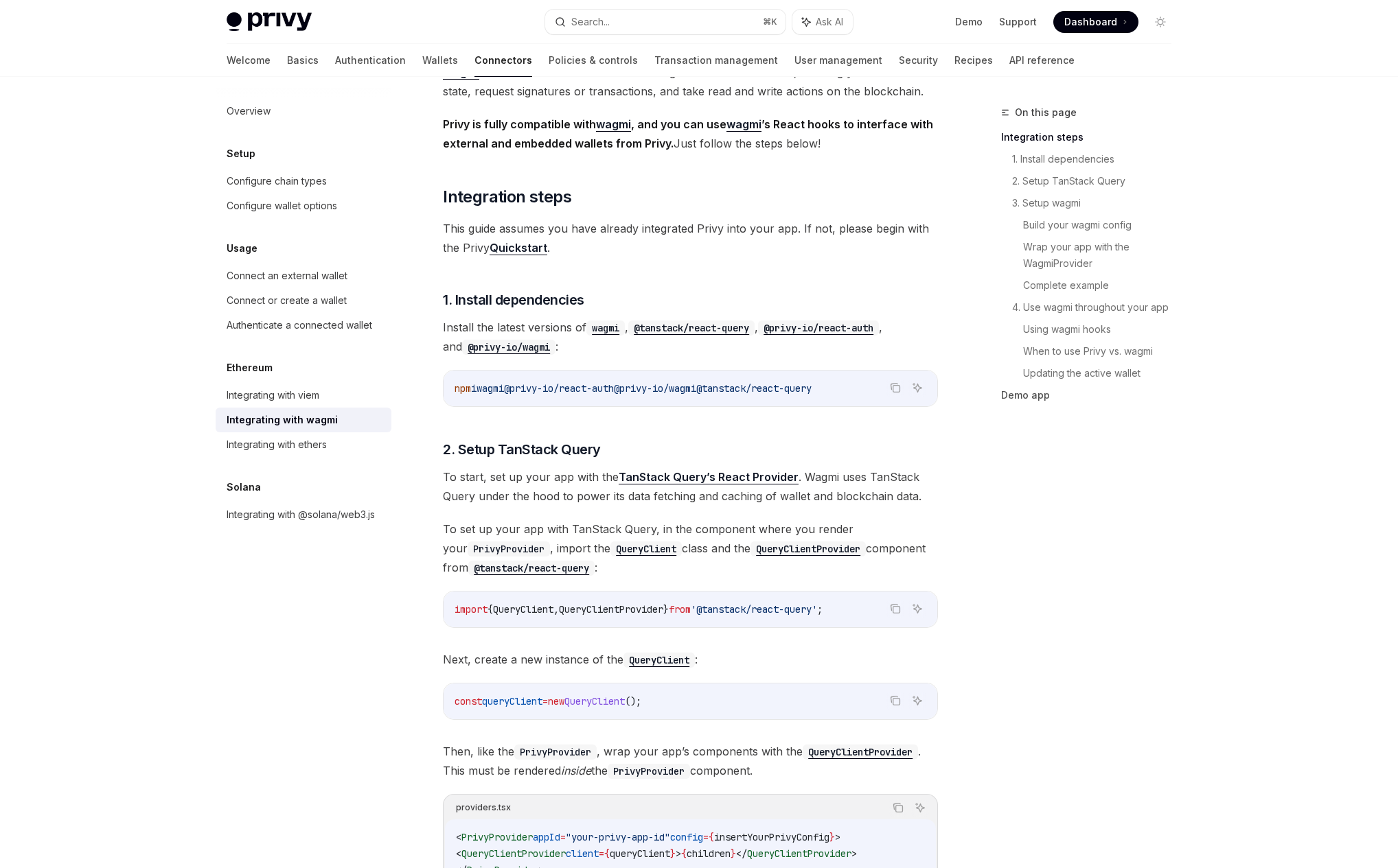
type textarea "*"
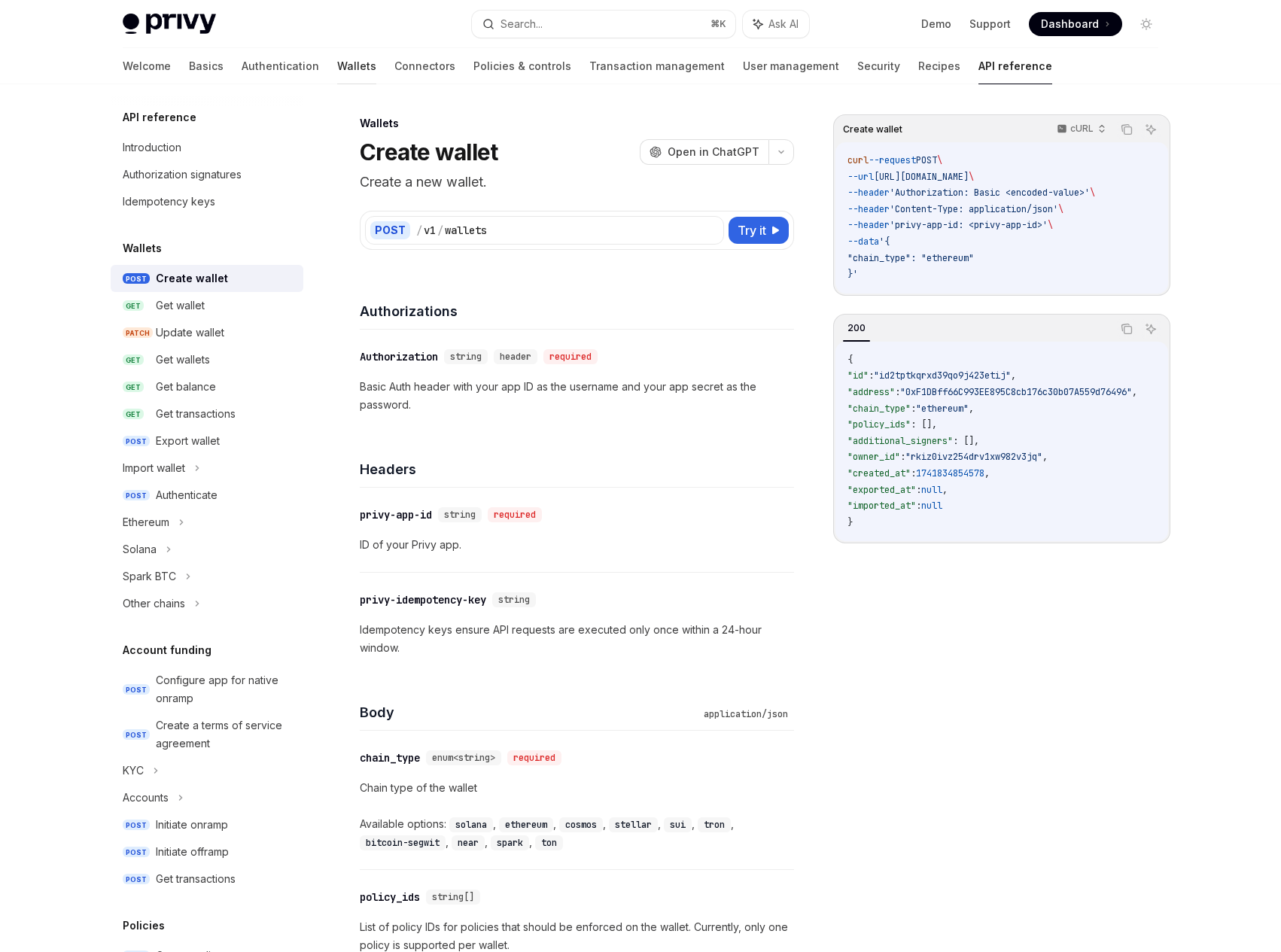
click at [337, 59] on link "Wallets" at bounding box center [356, 66] width 39 height 37
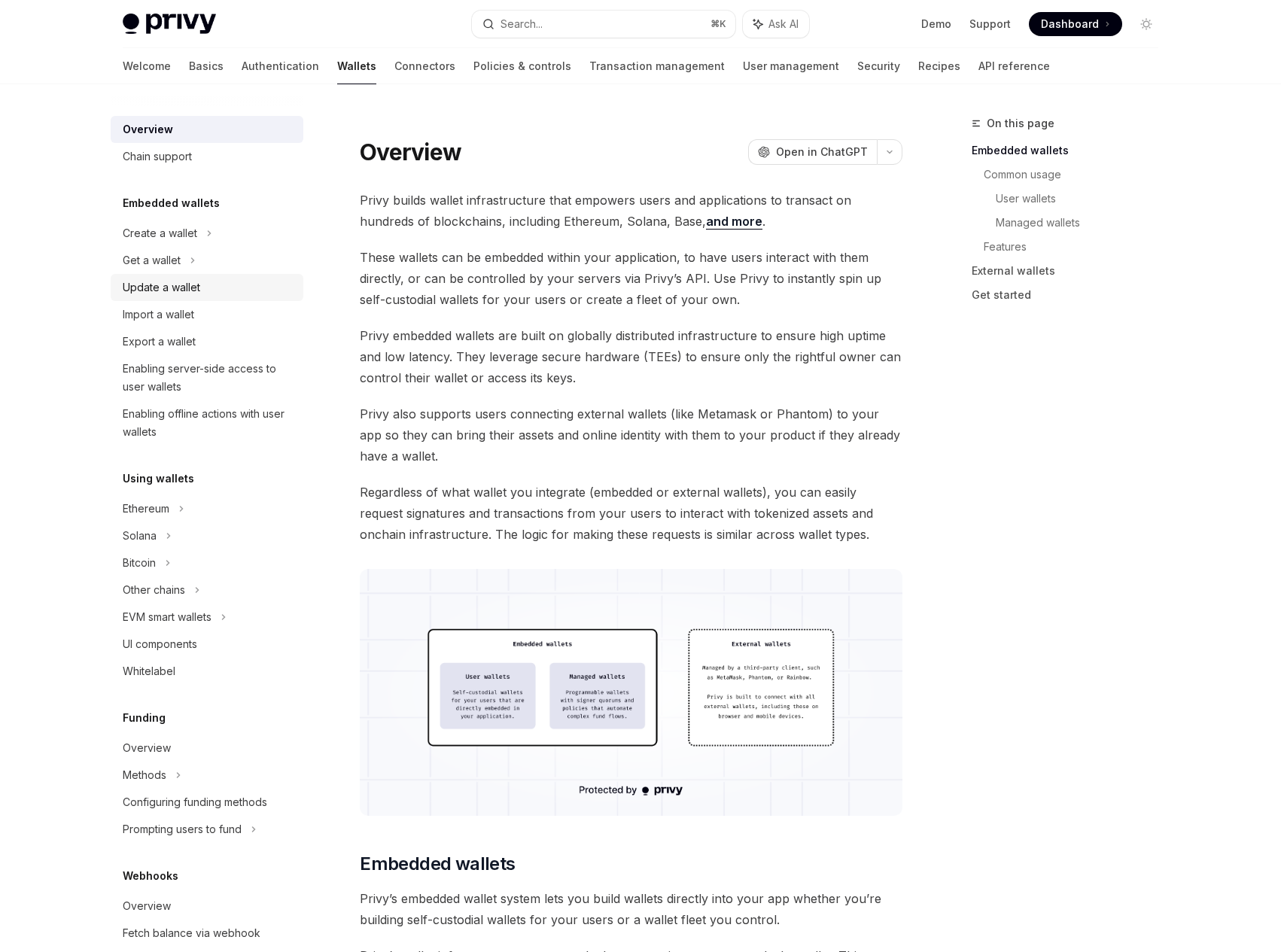
click at [144, 292] on div "Update a wallet" at bounding box center [161, 287] width 78 height 18
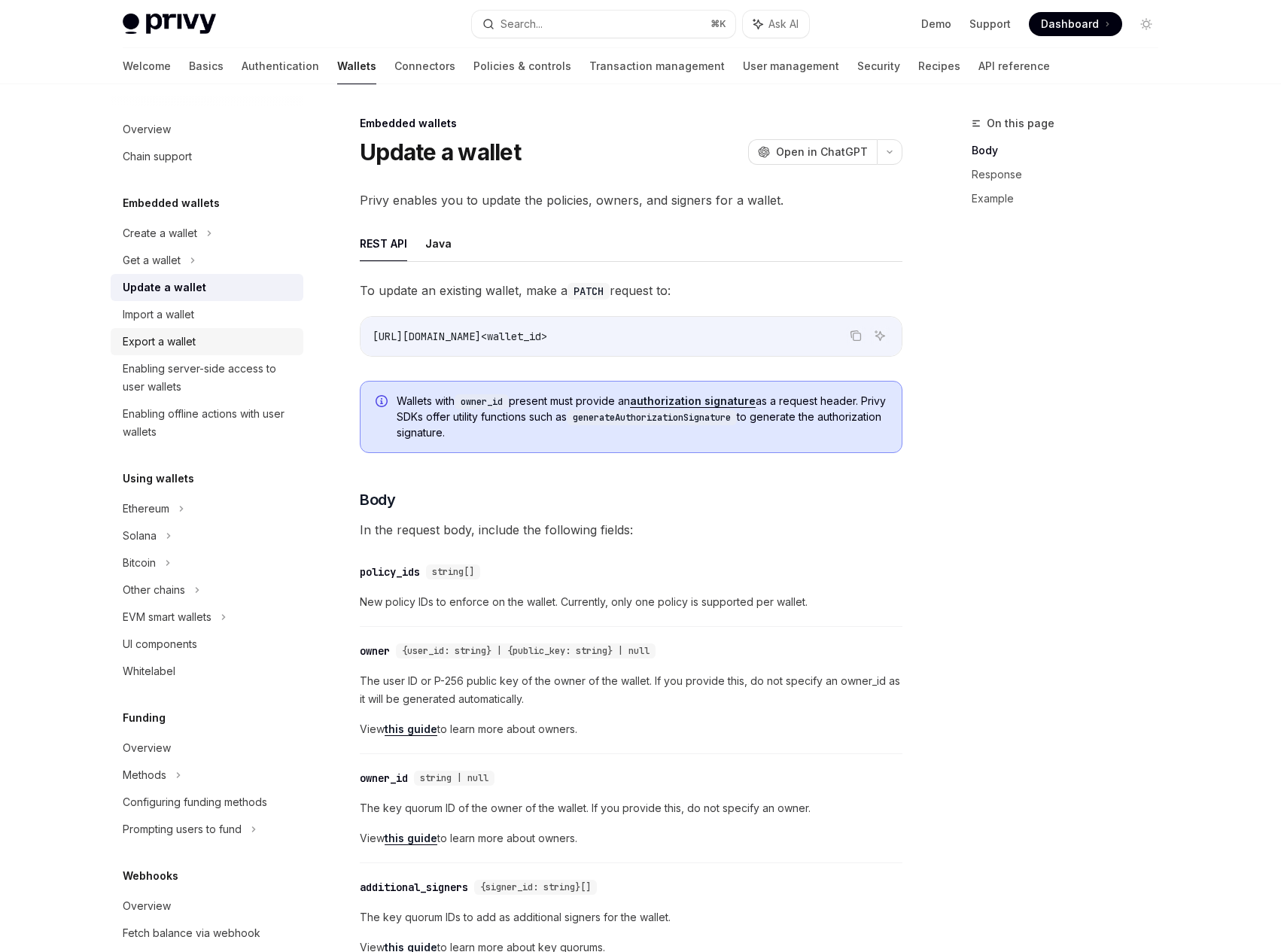
click at [136, 333] on div "Export a wallet" at bounding box center [159, 341] width 73 height 18
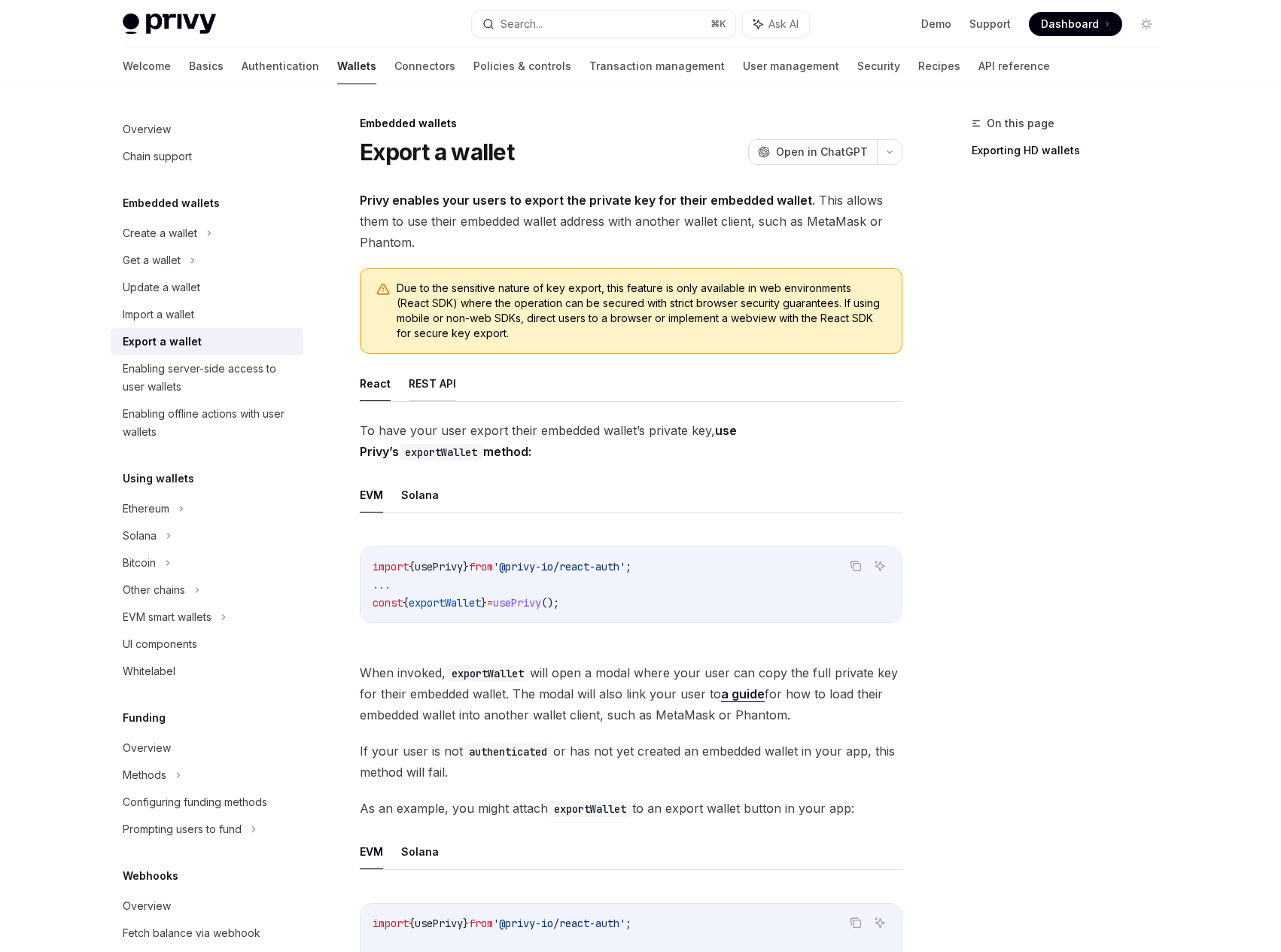
click at [424, 394] on button "REST API" at bounding box center [432, 384] width 48 height 36
type textarea "*"
